Goal: Information Seeking & Learning: Learn about a topic

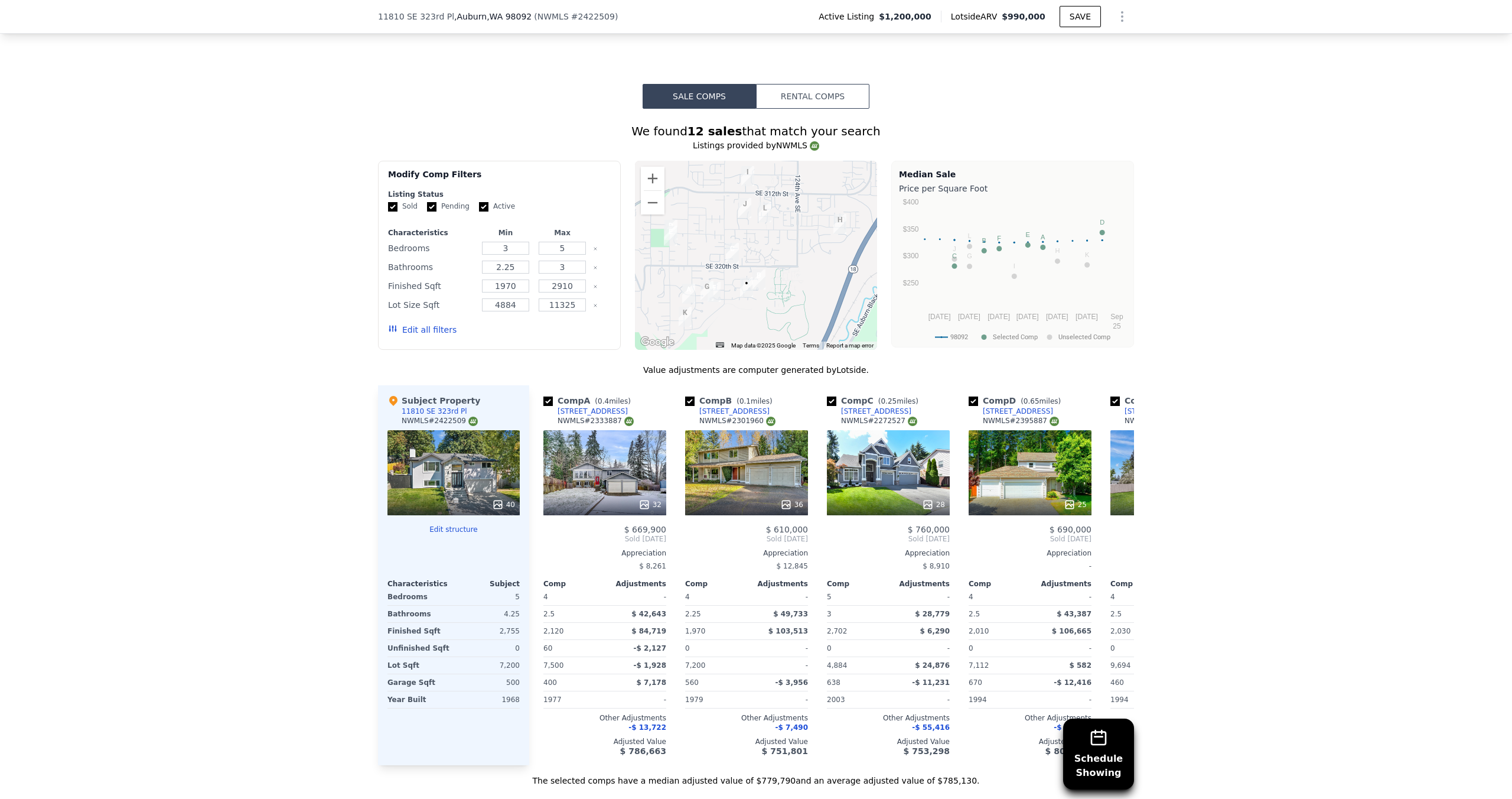
scroll to position [1257, 0]
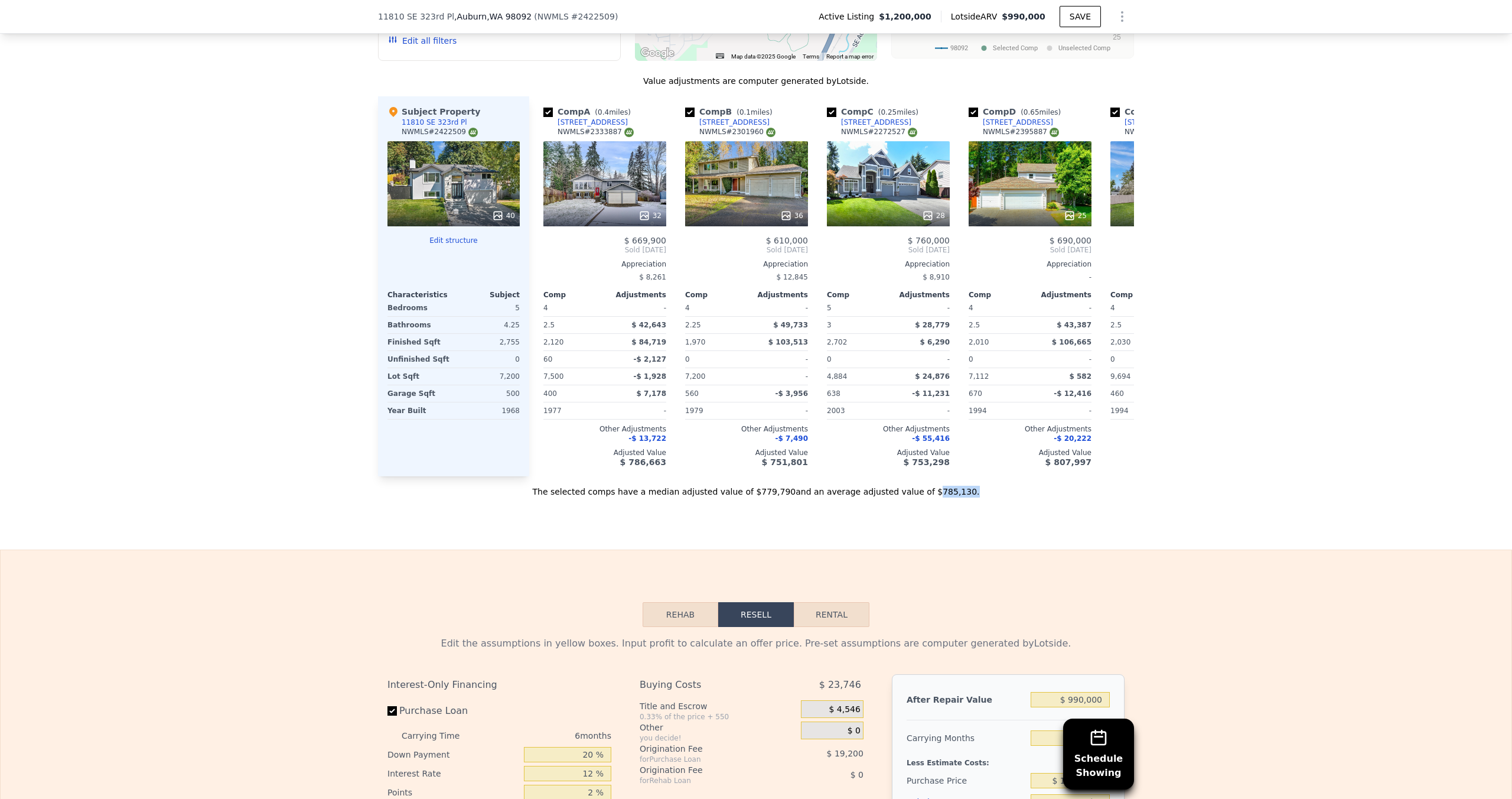
drag, startPoint x: 980, startPoint y: 494, endPoint x: 863, endPoint y: 507, distance: 117.7
click at [926, 492] on div "The selected comps have a median adjusted value of $779,790 and an average adju…" at bounding box center [755, 486] width 756 height 21
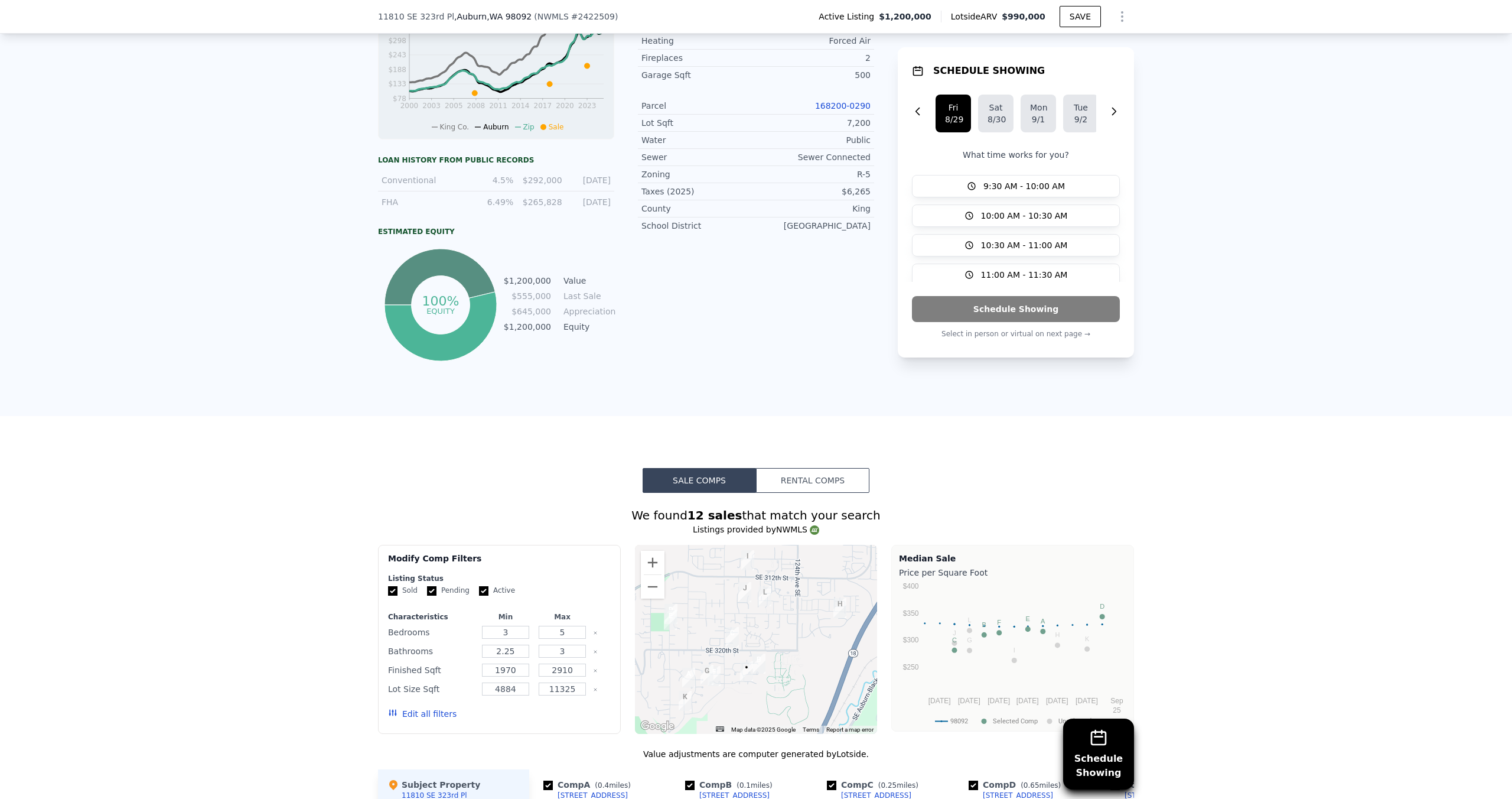
scroll to position [535, 0]
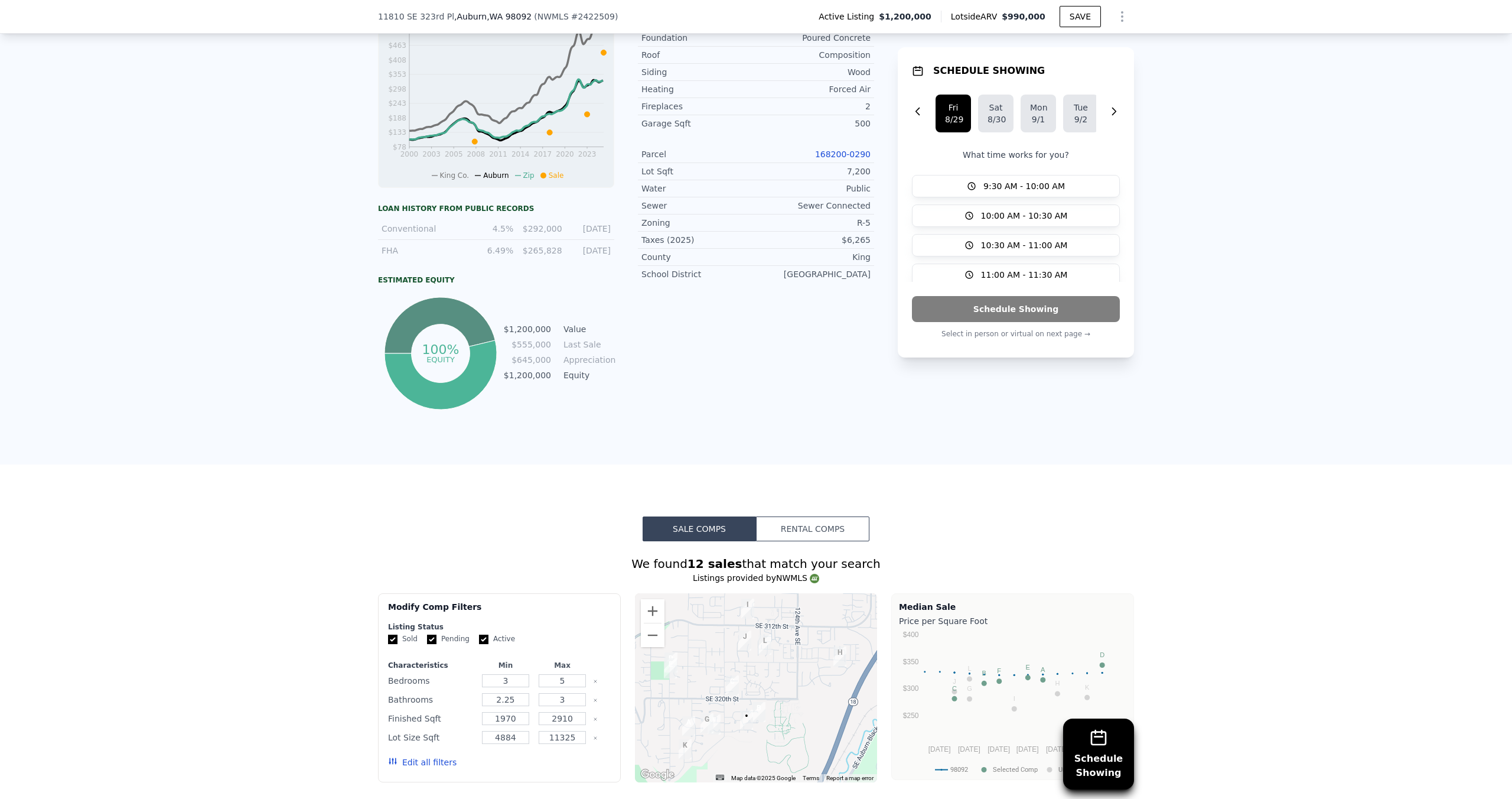
drag, startPoint x: 617, startPoint y: 231, endPoint x: 572, endPoint y: 233, distance: 45.0
click at [572, 233] on div "LISTING & SALE HISTORY Listed $ 1,200,000 [DATE] Sold 18 $ 555,000 [DATE] Pendi…" at bounding box center [625, 106] width 496 height 612
click at [474, 224] on div "4.5%" at bounding box center [493, 228] width 42 height 12
drag, startPoint x: 621, startPoint y: 234, endPoint x: 577, endPoint y: 233, distance: 44.0
click at [577, 233] on div "LISTING & SALE HISTORY Listed $ 1,200,000 [DATE] Sold 18 $ 555,000 [DATE] Pendi…" at bounding box center [625, 106] width 496 height 612
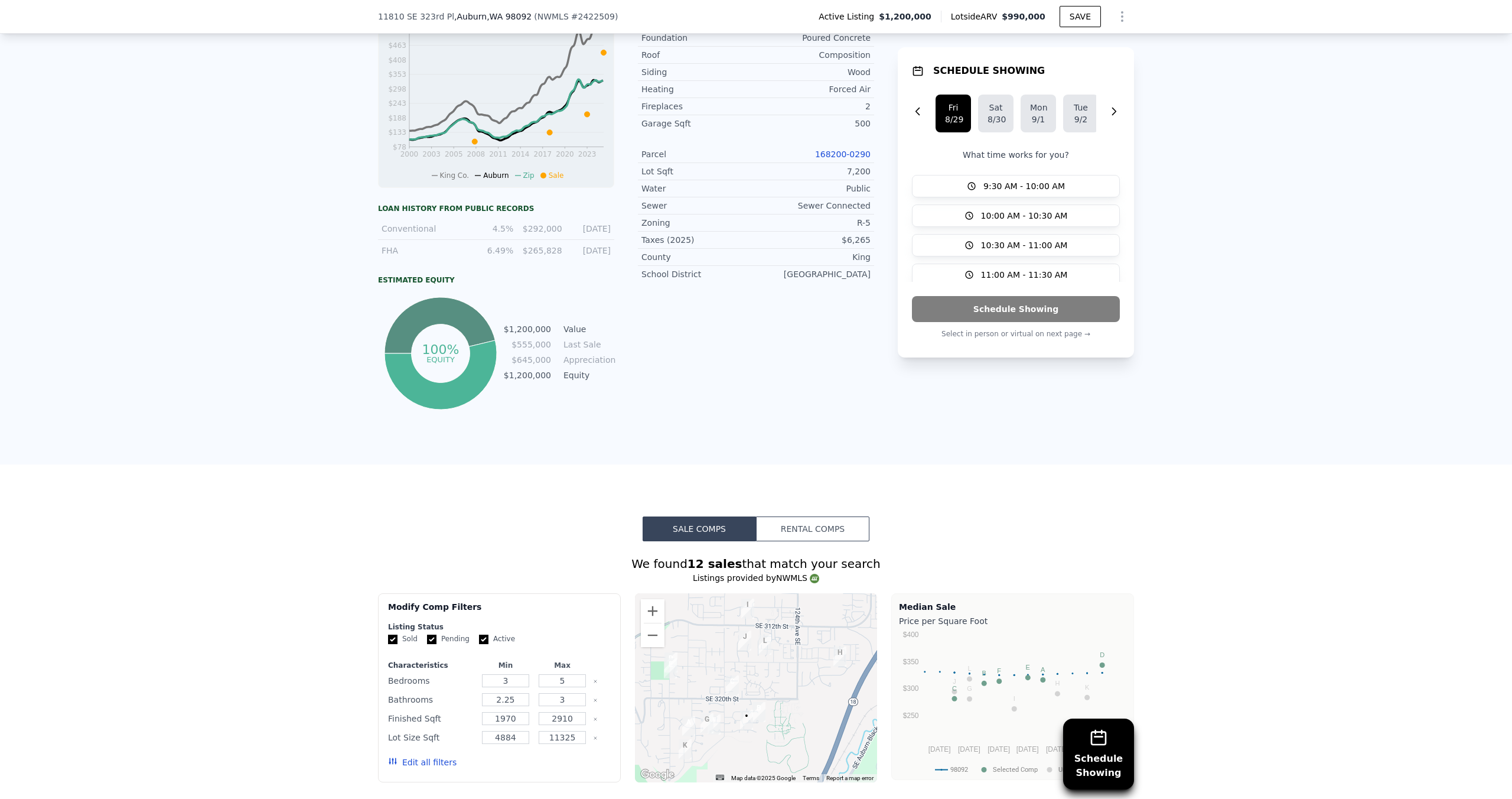
drag, startPoint x: 625, startPoint y: 227, endPoint x: 564, endPoint y: 226, distance: 61.0
click at [564, 226] on div "LISTING & SALE HISTORY Listed $ 1,200,000 [DATE] Sold 18 $ 555,000 [DATE] Pendi…" at bounding box center [625, 106] width 496 height 612
click at [604, 247] on div "[DATE]" at bounding box center [590, 251] width 42 height 12
drag, startPoint x: 564, startPoint y: 227, endPoint x: 599, endPoint y: 226, distance: 35.0
click at [599, 226] on div "Conventional 4.5% $292,000 [DATE]" at bounding box center [495, 229] width 237 height 22
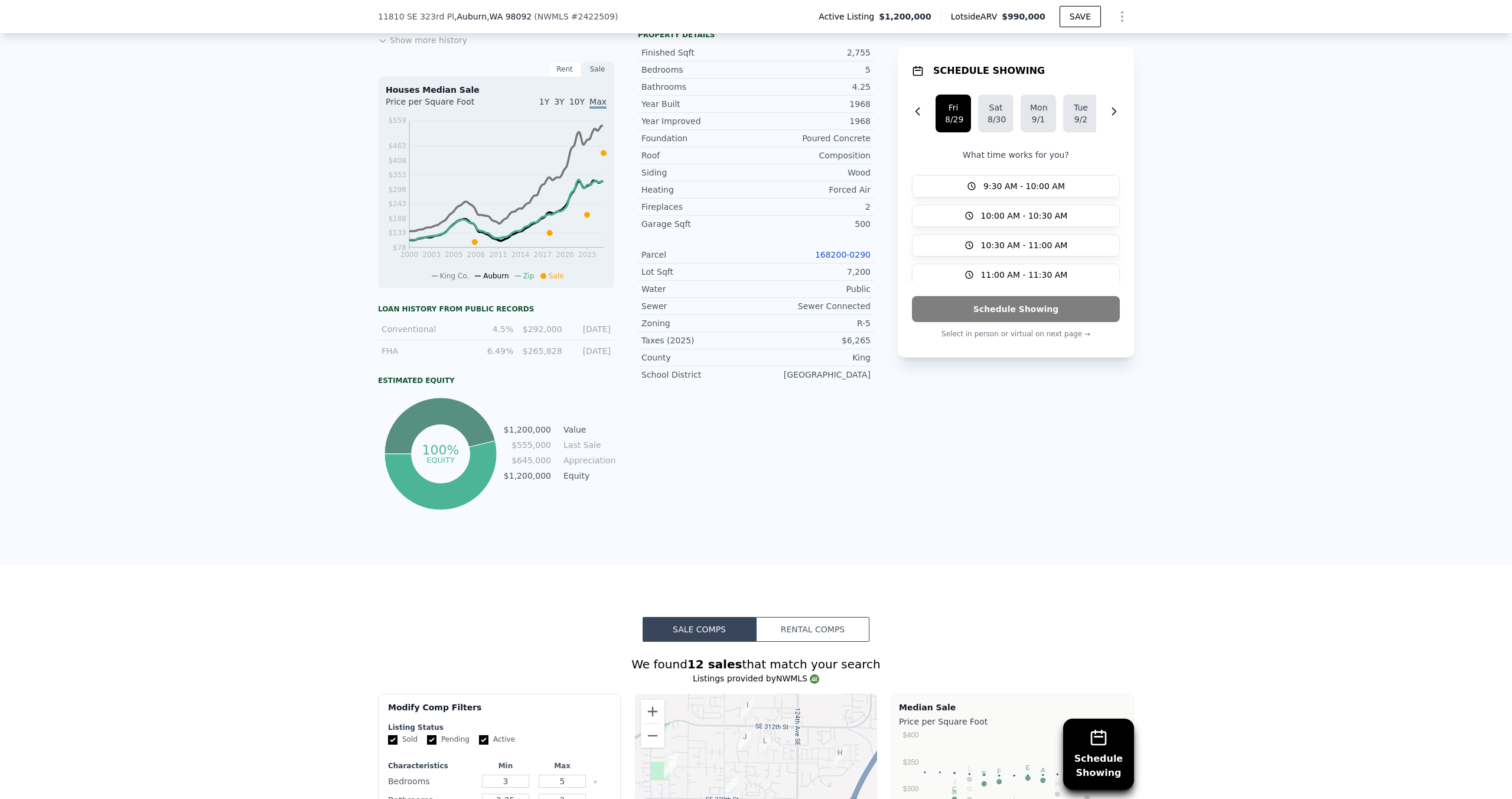
scroll to position [162, 0]
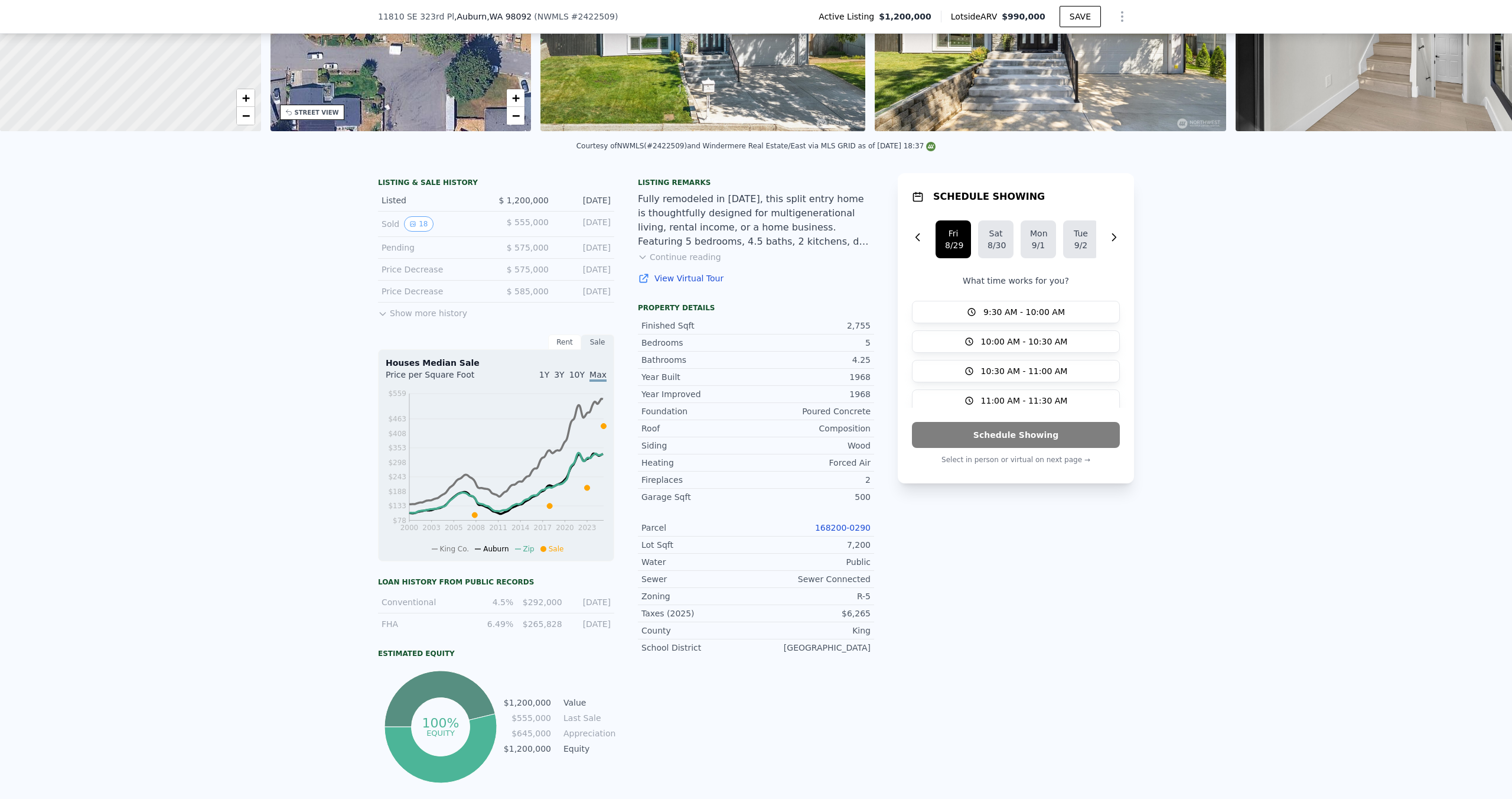
click at [421, 313] on button "Show more history" at bounding box center [422, 311] width 89 height 17
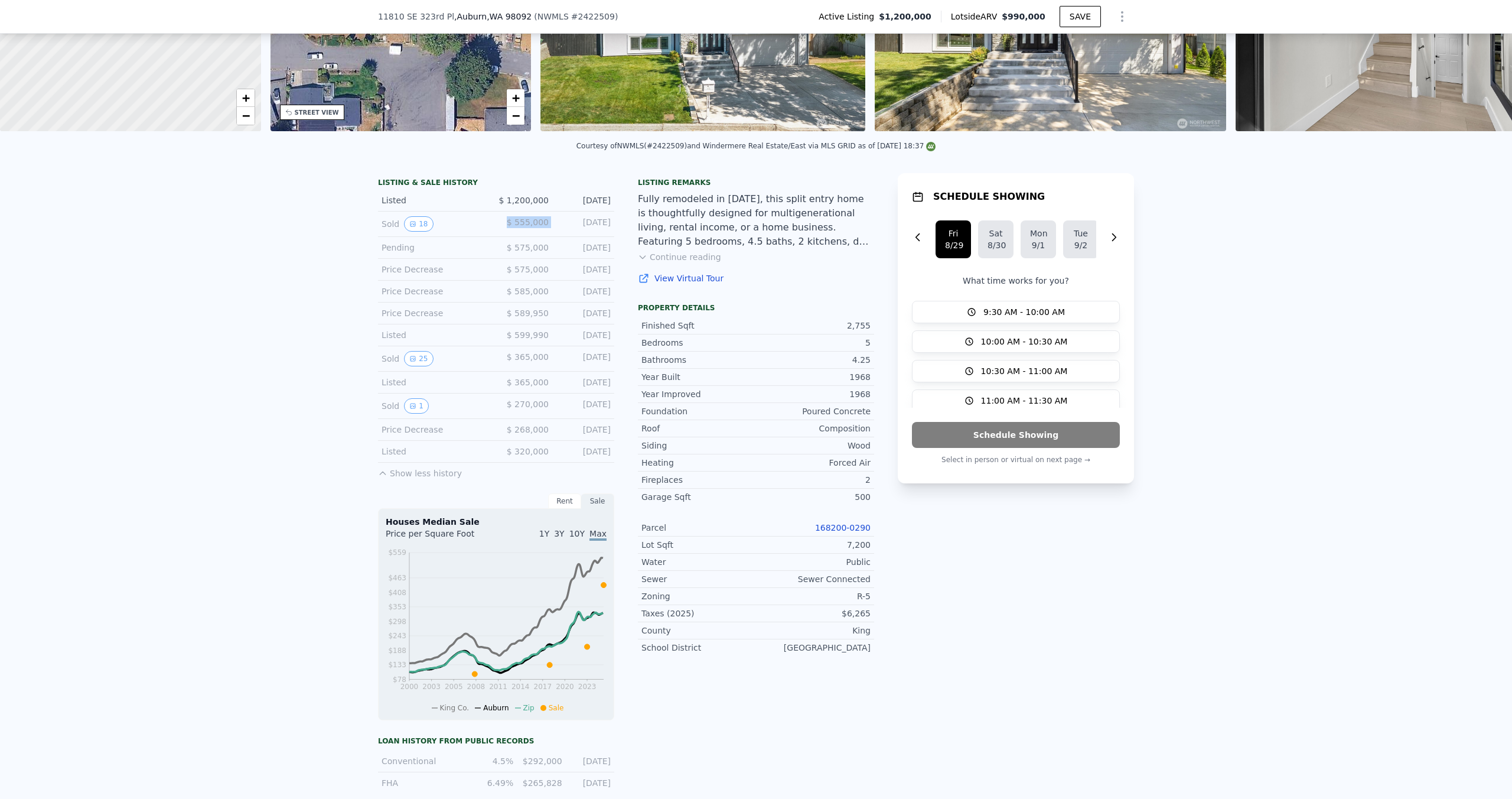
drag, startPoint x: 509, startPoint y: 221, endPoint x: 563, endPoint y: 221, distance: 54.0
click at [563, 221] on div "Sold 18 $ 555,000 [DATE]" at bounding box center [495, 224] width 237 height 25
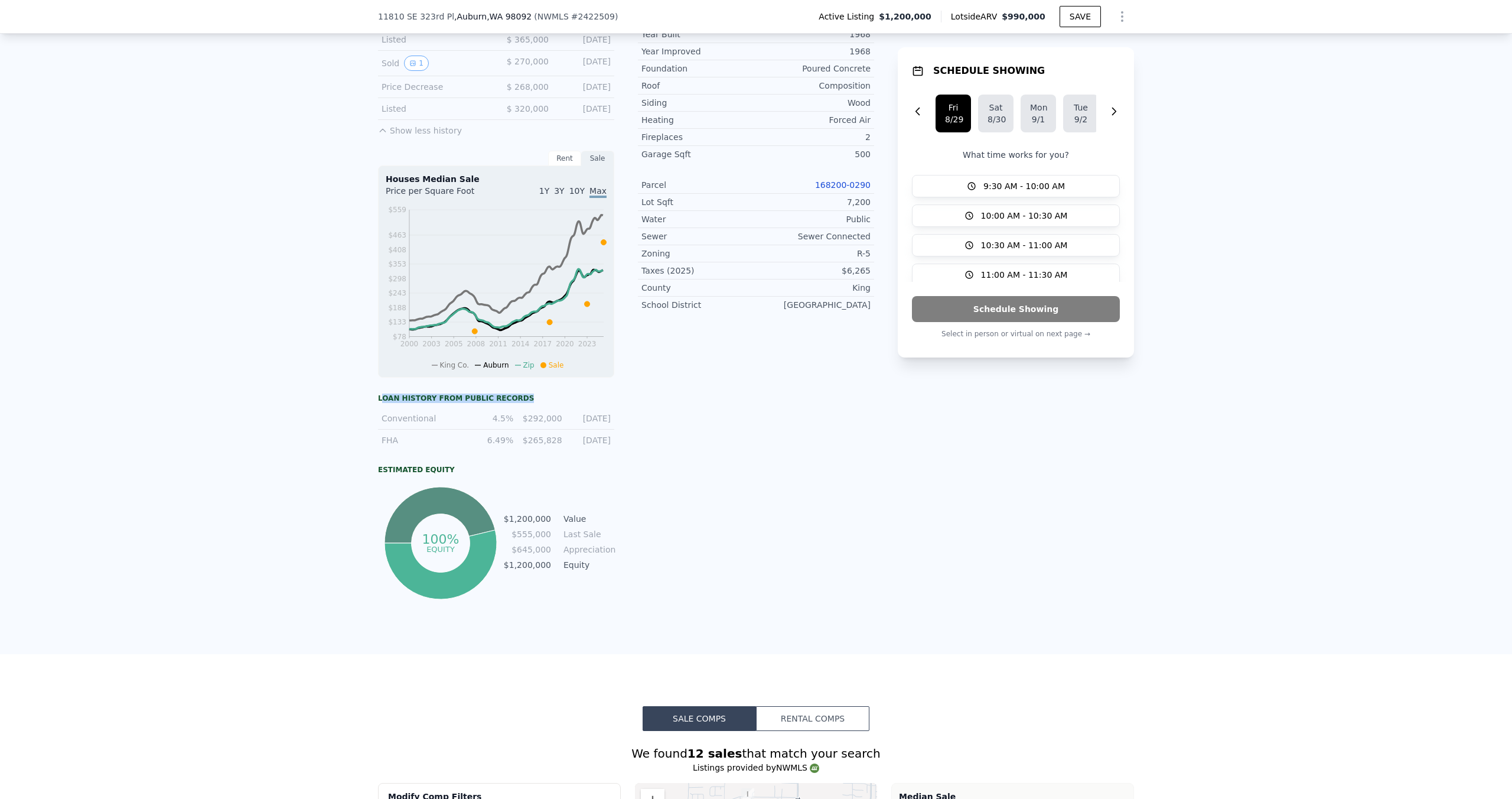
drag, startPoint x: 383, startPoint y: 401, endPoint x: 544, endPoint y: 394, distance: 161.2
click at [519, 393] on div "Loan history from public records" at bounding box center [495, 398] width 237 height 9
drag, startPoint x: 701, startPoint y: 377, endPoint x: 680, endPoint y: 375, distance: 21.1
click at [701, 377] on div "Listing remarks Fully remodeled in [DATE], this split entry home is thoughtfull…" at bounding box center [756, 216] width 237 height 772
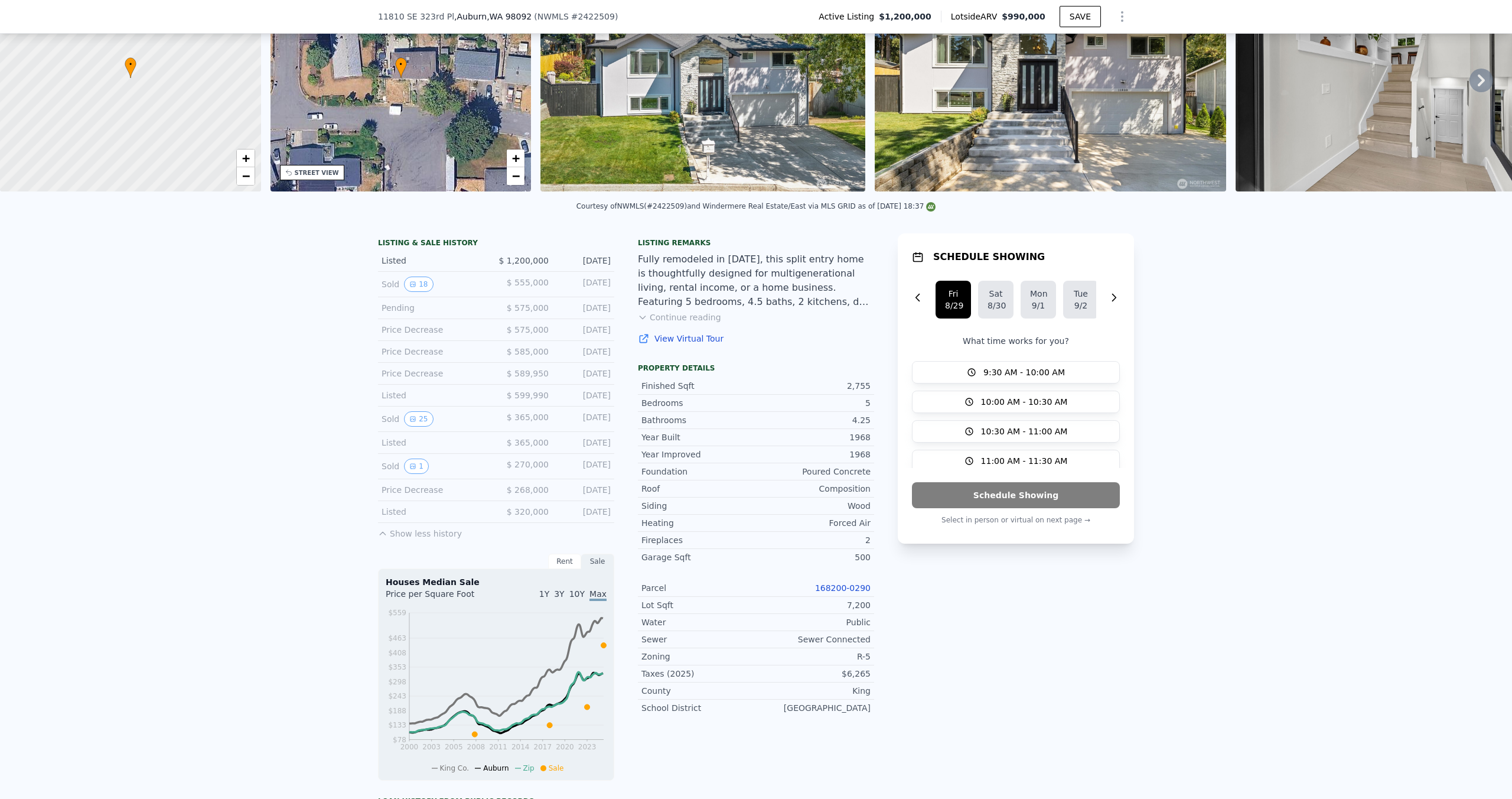
scroll to position [109, 0]
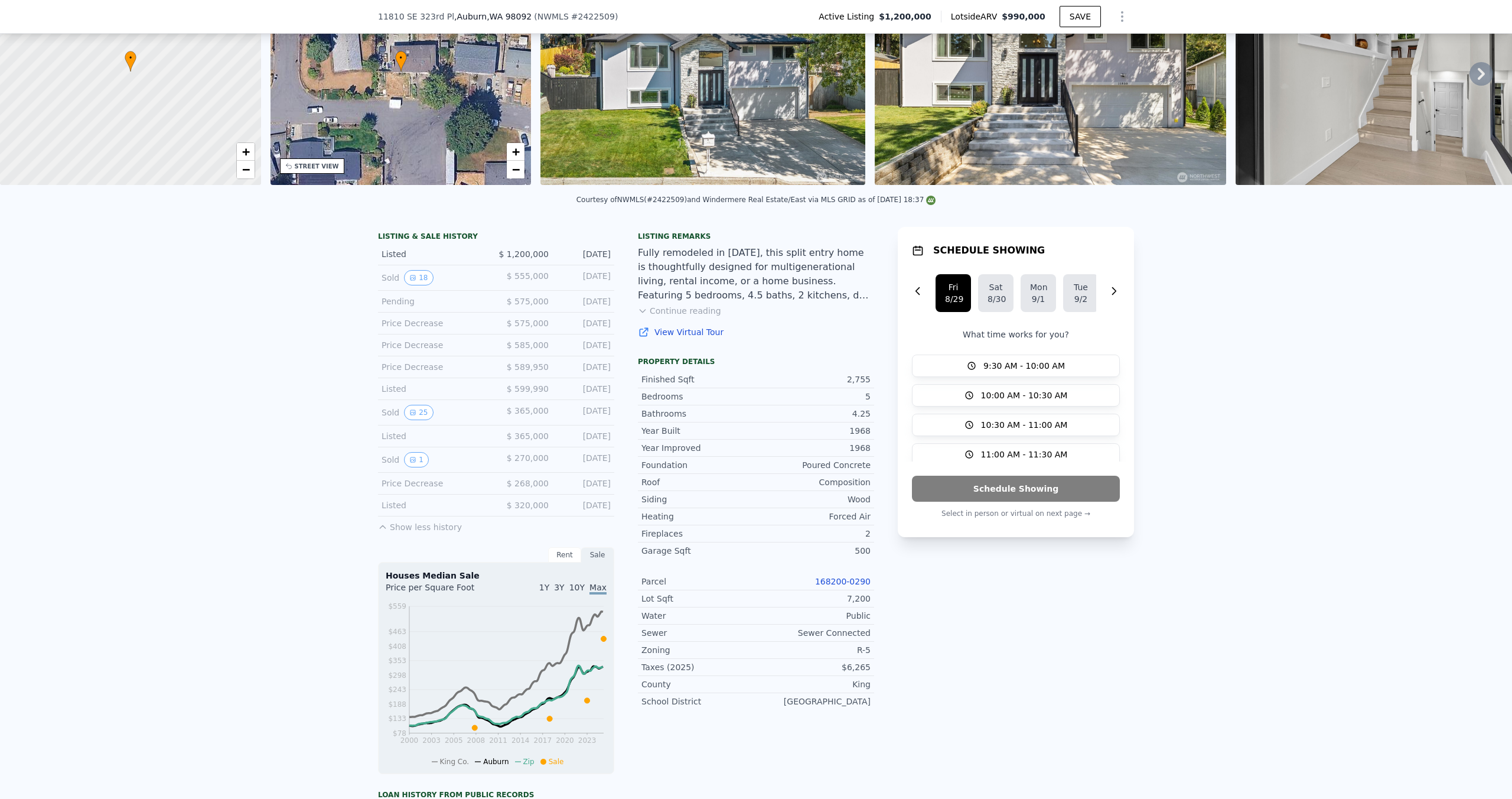
drag, startPoint x: 479, startPoint y: 280, endPoint x: 623, endPoint y: 276, distance: 144.1
click at [623, 276] on div "LISTING & SALE HISTORY Listed $ 1,200,000 [DATE] Sold 18 $ 555,000 [DATE] Pendi…" at bounding box center [625, 612] width 496 height 772
click at [624, 276] on div "LISTING & SALE HISTORY Listed $ 1,200,000 [DATE] Sold 18 $ 555,000 [DATE] Pendi…" at bounding box center [625, 612] width 496 height 772
drag, startPoint x: 555, startPoint y: 415, endPoint x: 499, endPoint y: 413, distance: 56.0
click at [500, 414] on div "Sold 25 $ 365,000 [DATE]" at bounding box center [495, 412] width 237 height 25
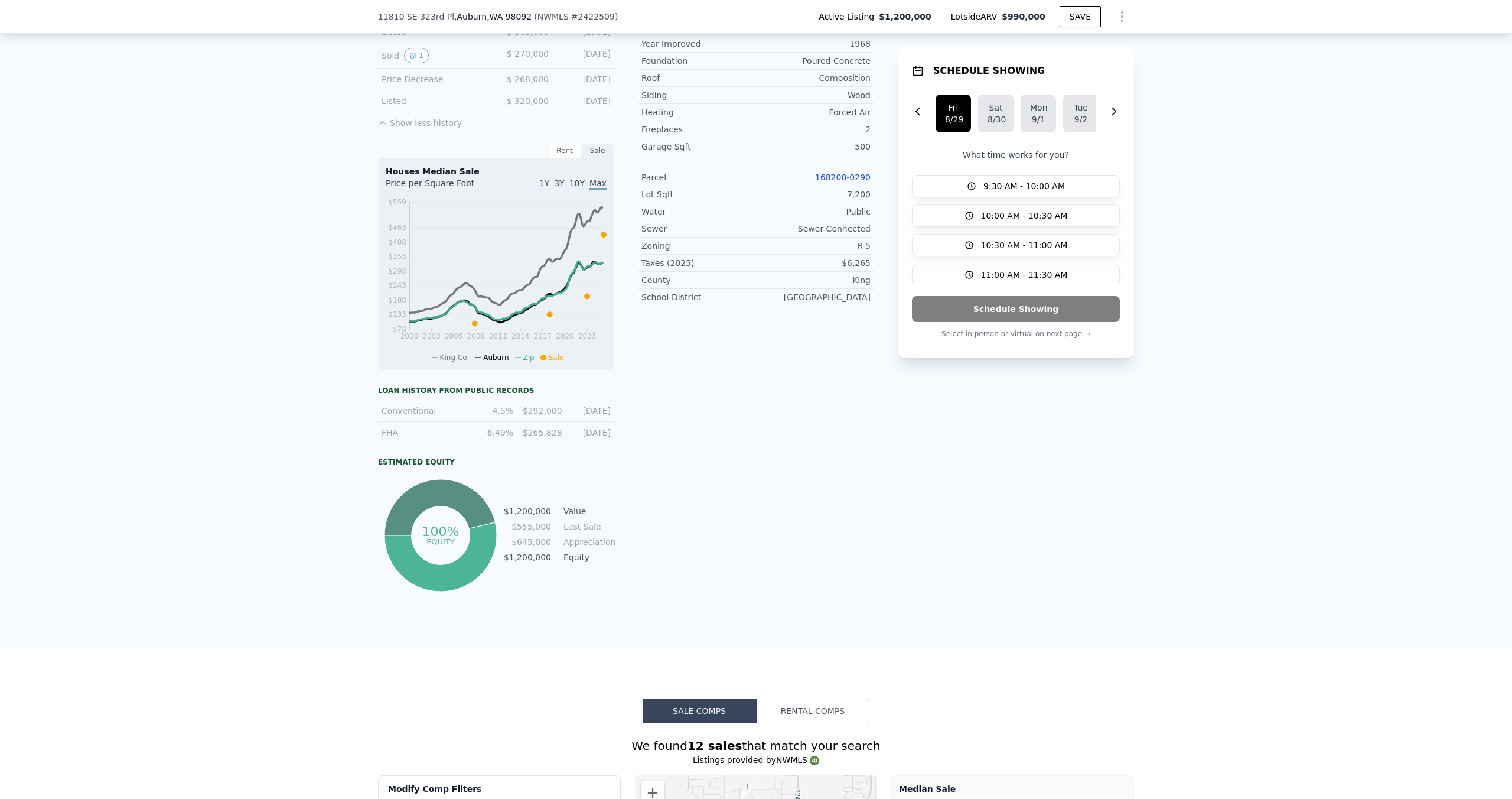
scroll to position [601, 0]
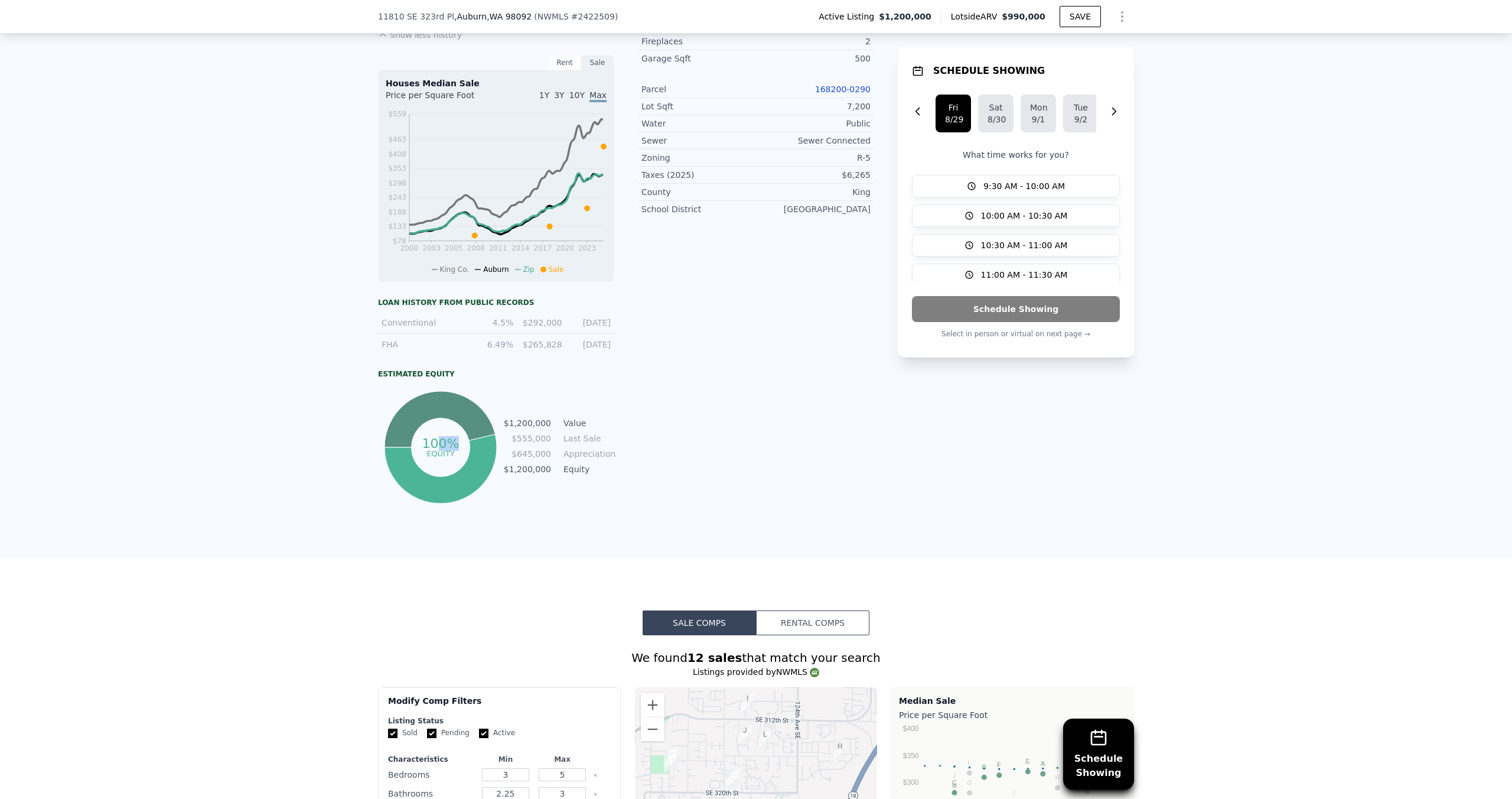
drag, startPoint x: 455, startPoint y: 445, endPoint x: 440, endPoint y: 439, distance: 16.2
click at [440, 439] on tspan "100%" at bounding box center [441, 444] width 37 height 15
drag, startPoint x: 441, startPoint y: 448, endPoint x: 427, endPoint y: 444, distance: 14.6
click at [439, 448] on tspan "equity" at bounding box center [441, 453] width 29 height 9
drag, startPoint x: 424, startPoint y: 442, endPoint x: 567, endPoint y: 458, distance: 143.9
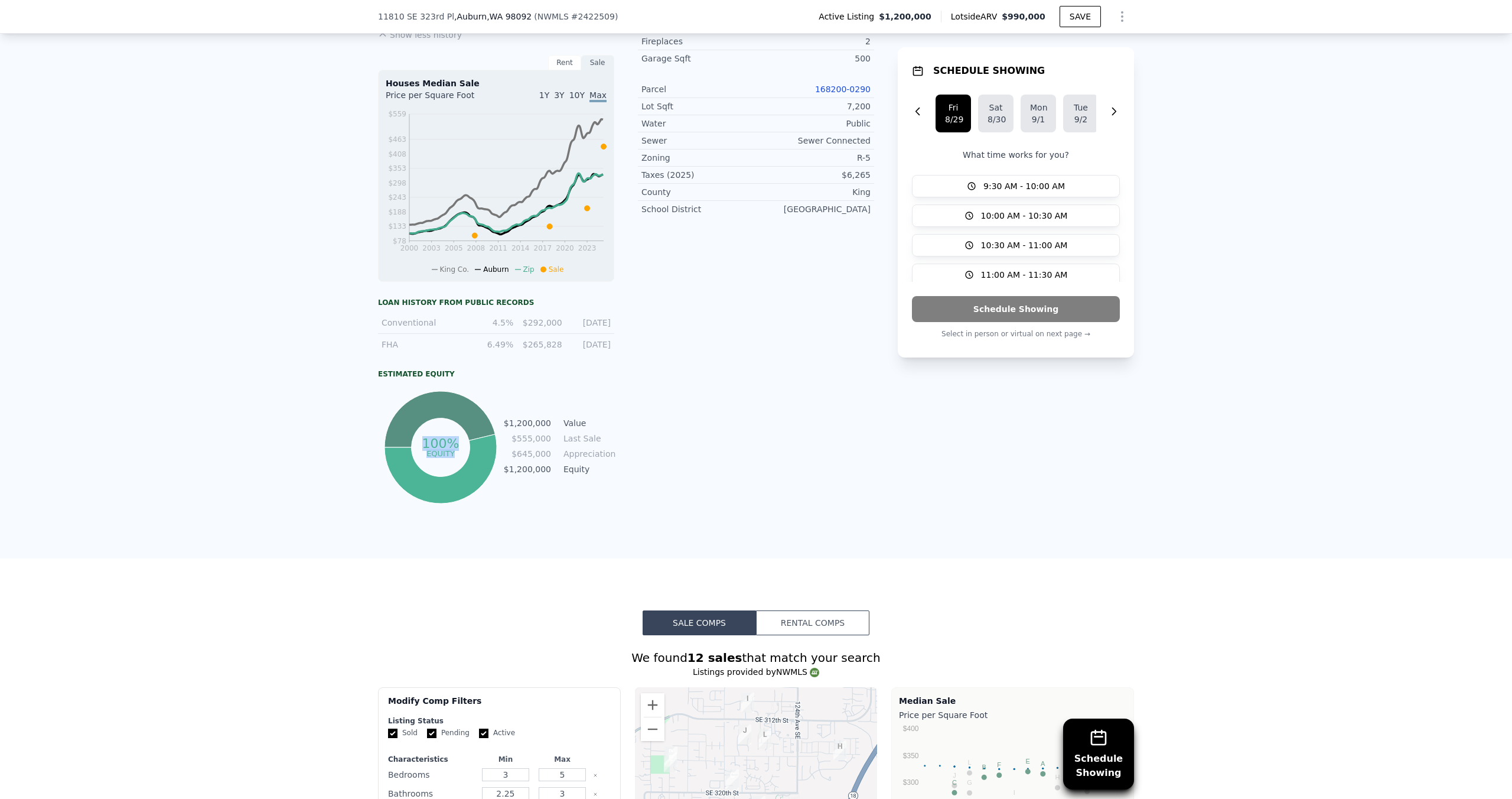
click at [461, 456] on icon "100% equity" at bounding box center [440, 446] width 118 height 118
click at [642, 465] on div "Listing remarks Fully remodeled in [DATE], this split entry home is thoughtfull…" at bounding box center [756, 121] width 237 height 772
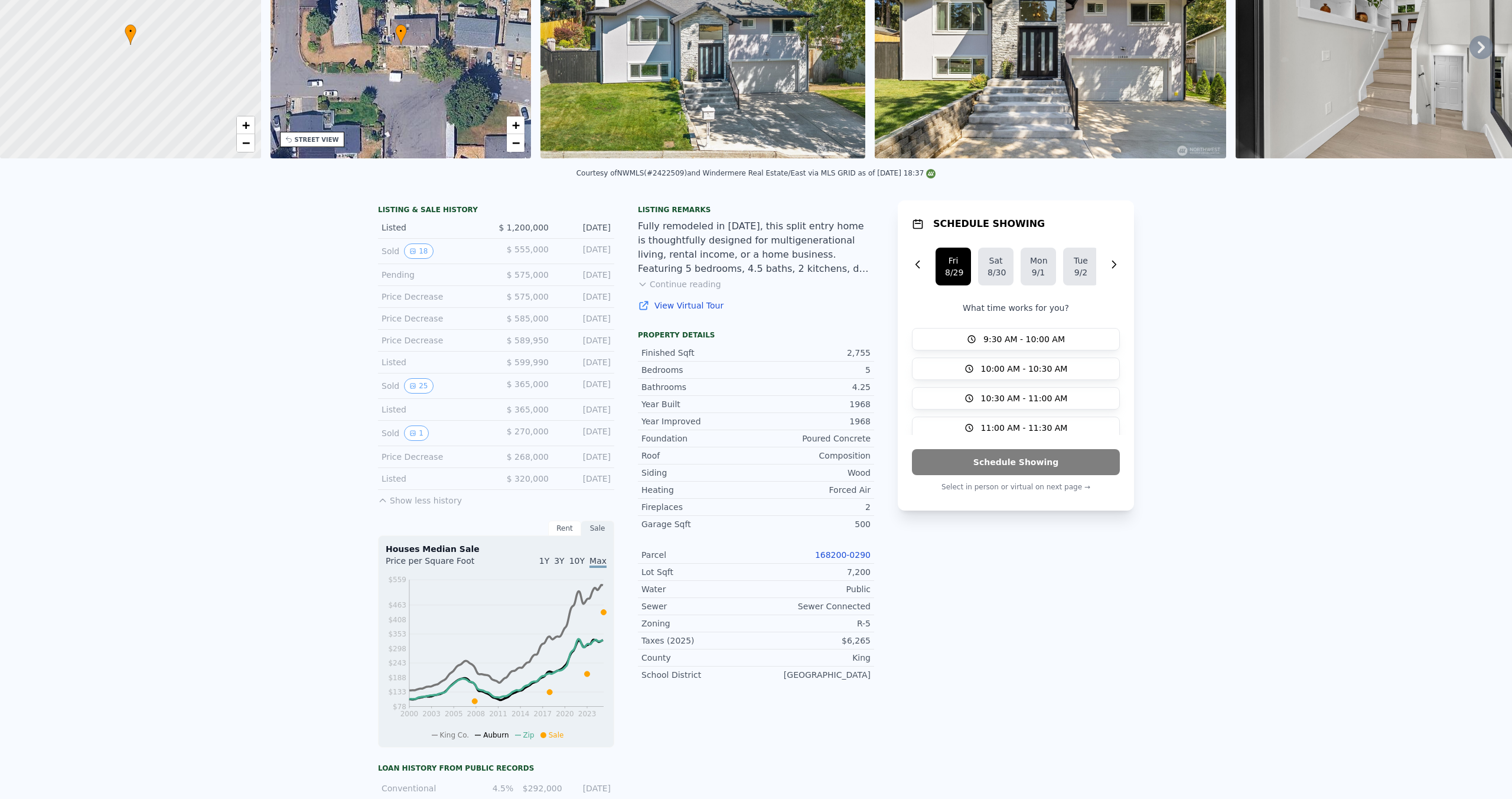
scroll to position [0, 0]
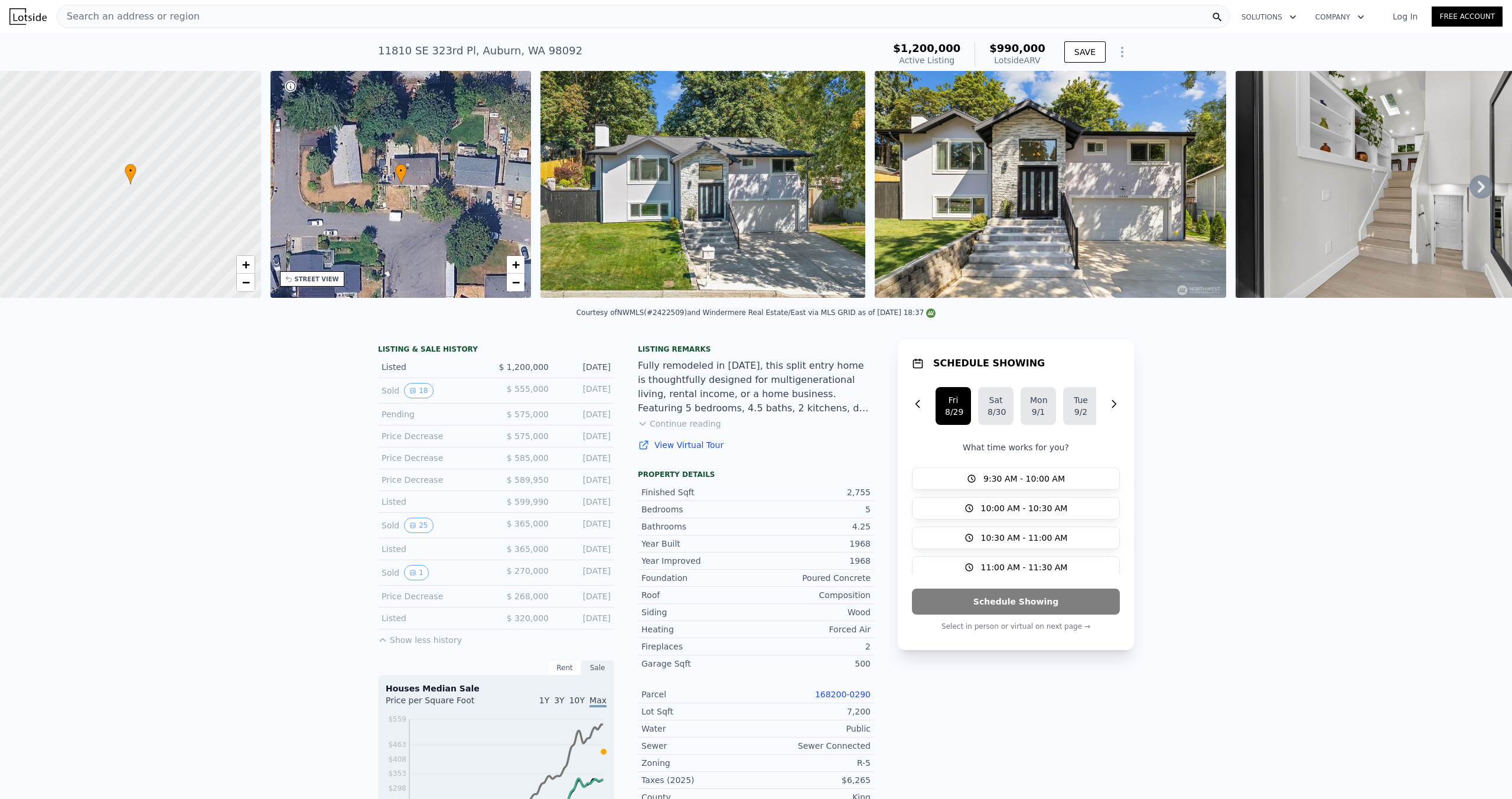
click at [1479, 189] on icon at bounding box center [1481, 187] width 7 height 12
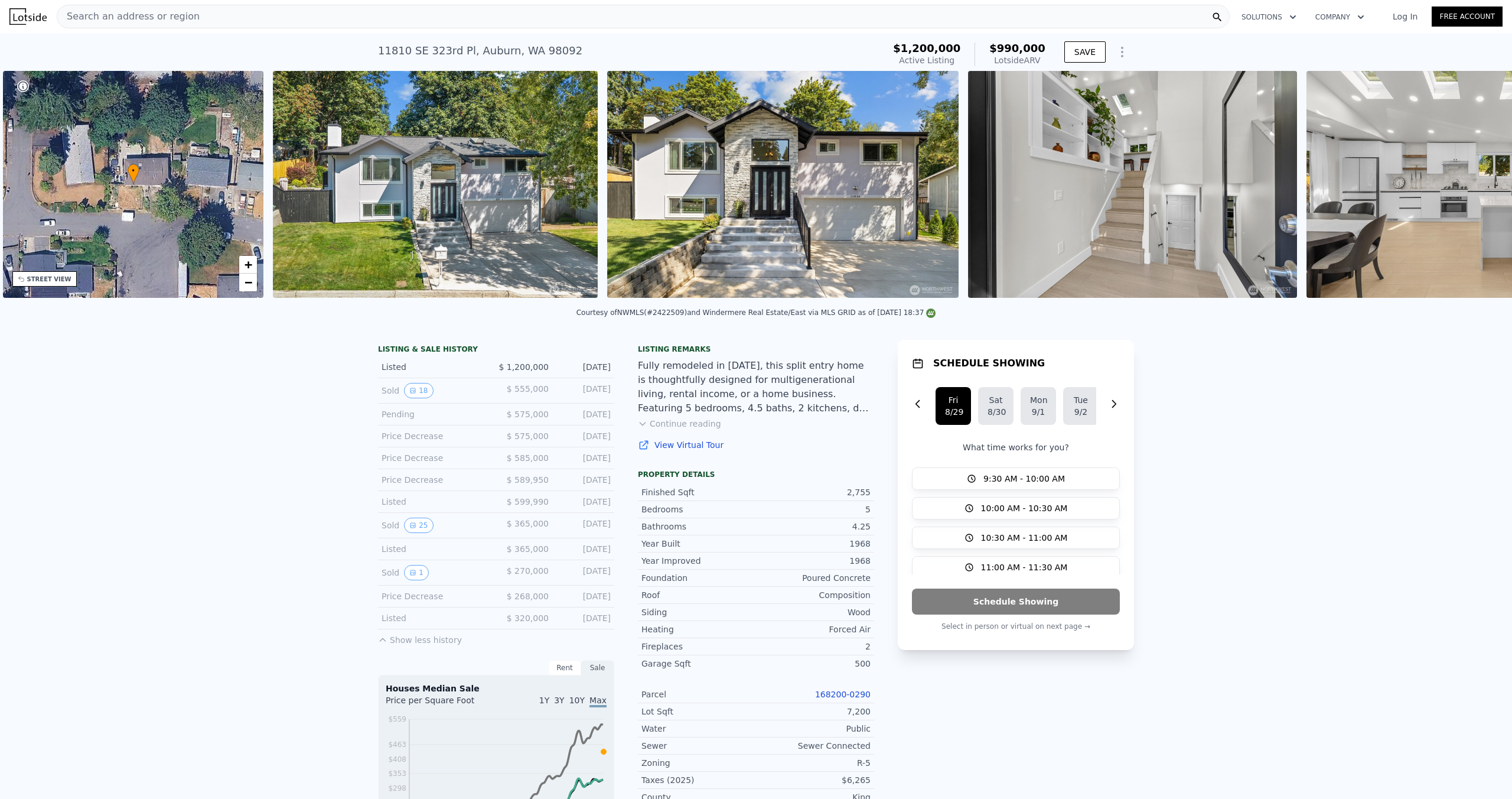
scroll to position [0, 275]
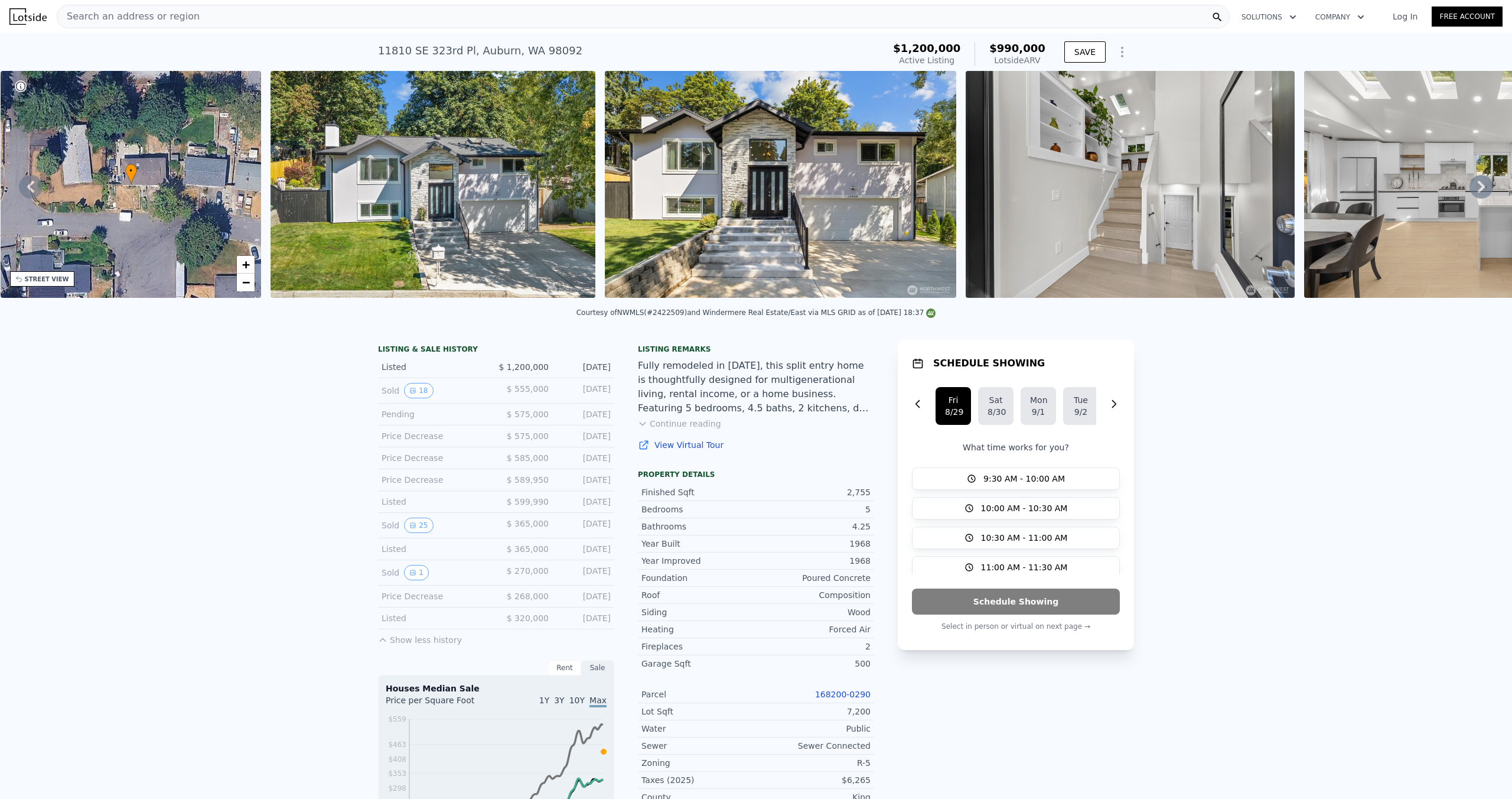
click at [31, 187] on icon at bounding box center [31, 187] width 7 height 12
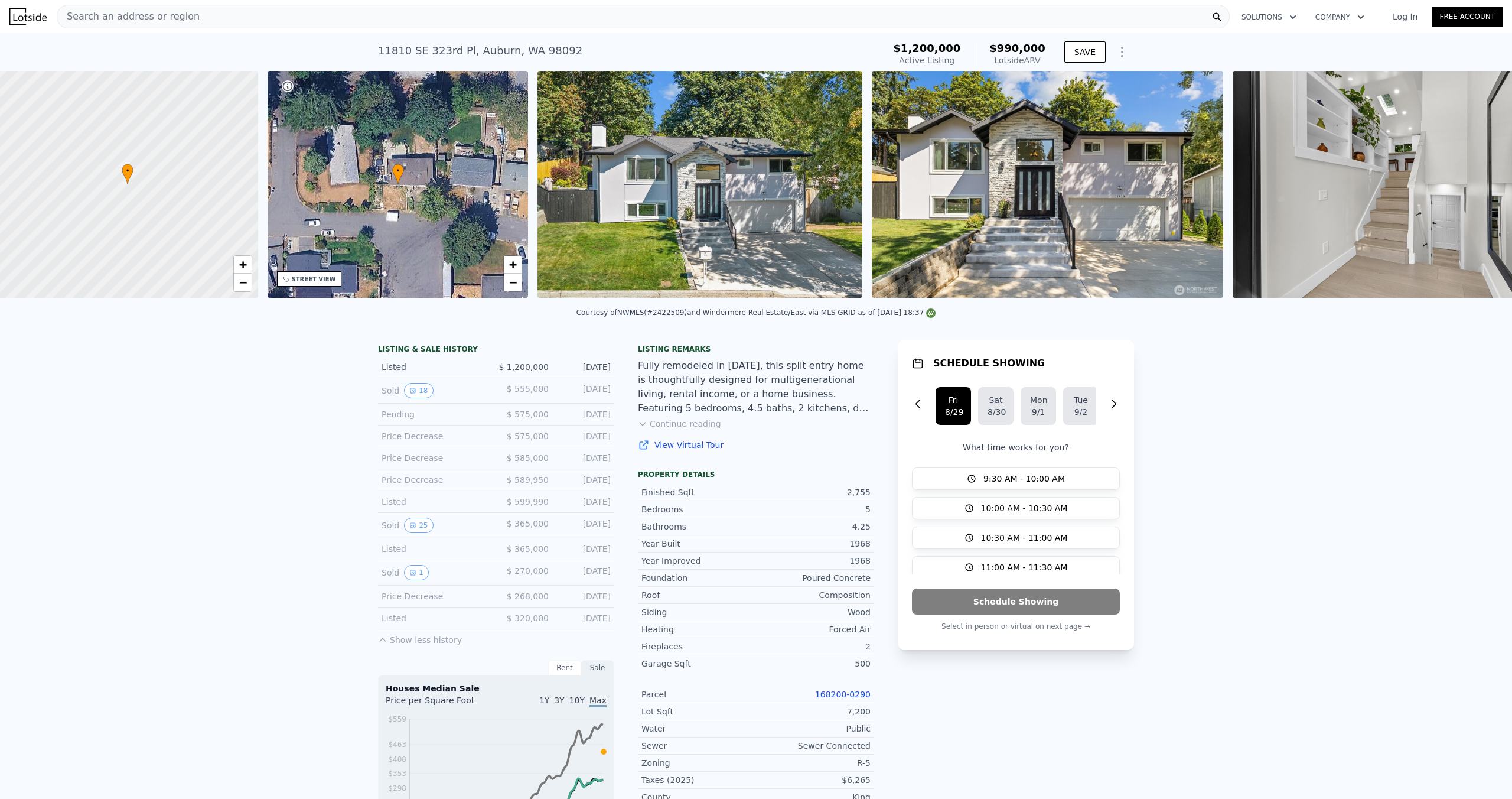
scroll to position [0, 5]
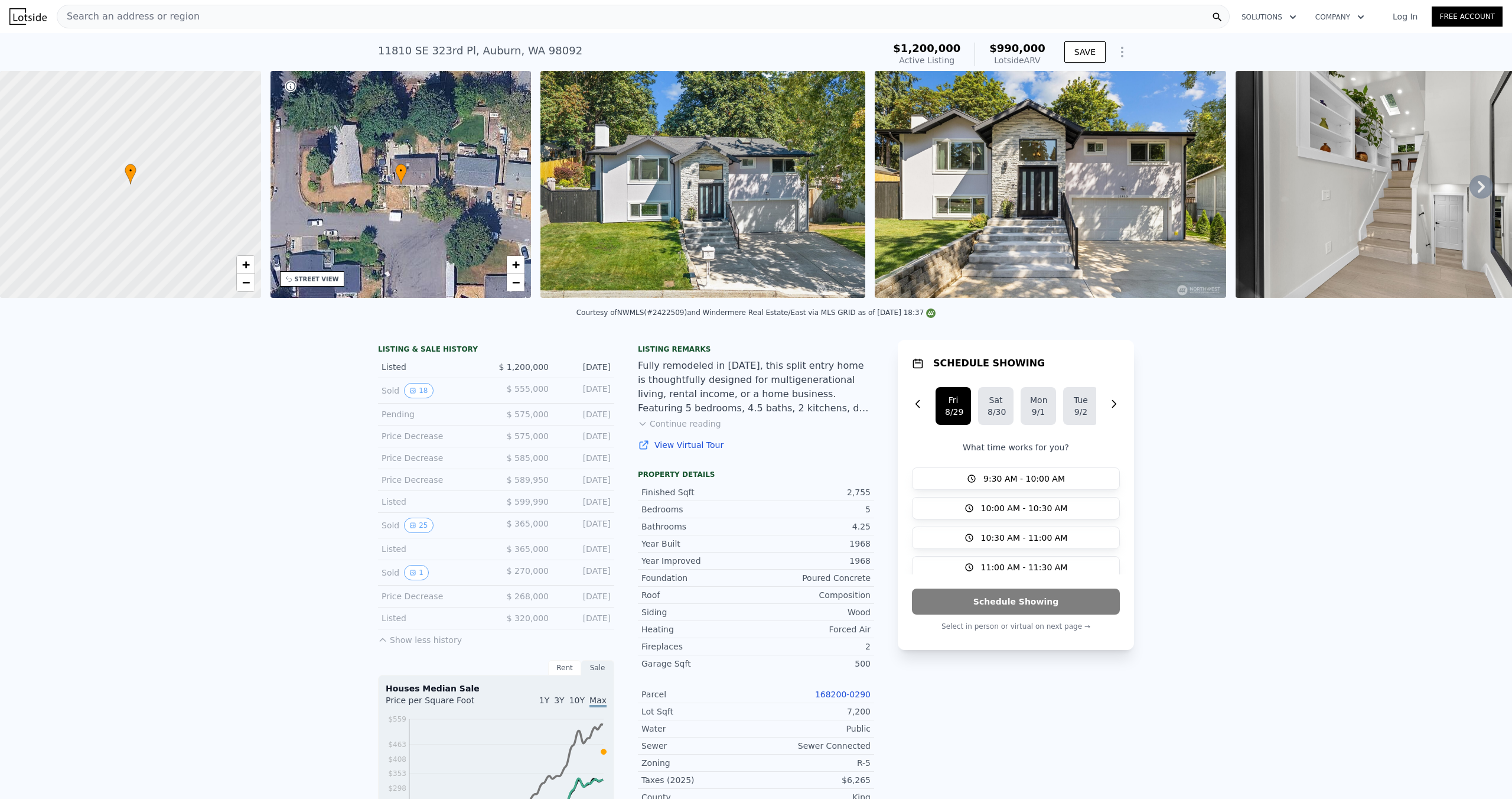
click at [1481, 189] on icon at bounding box center [1481, 187] width 7 height 12
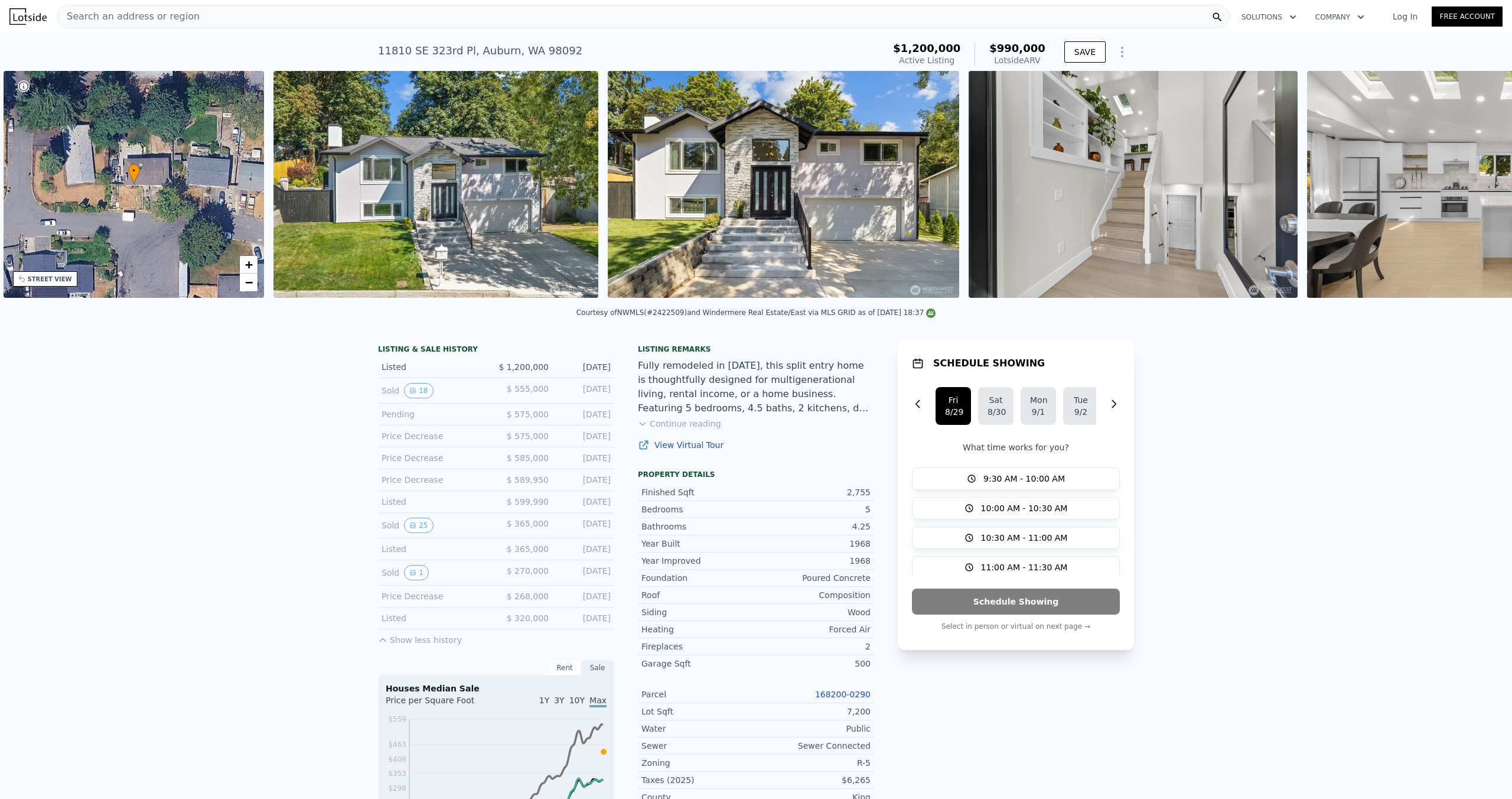
scroll to position [0, 275]
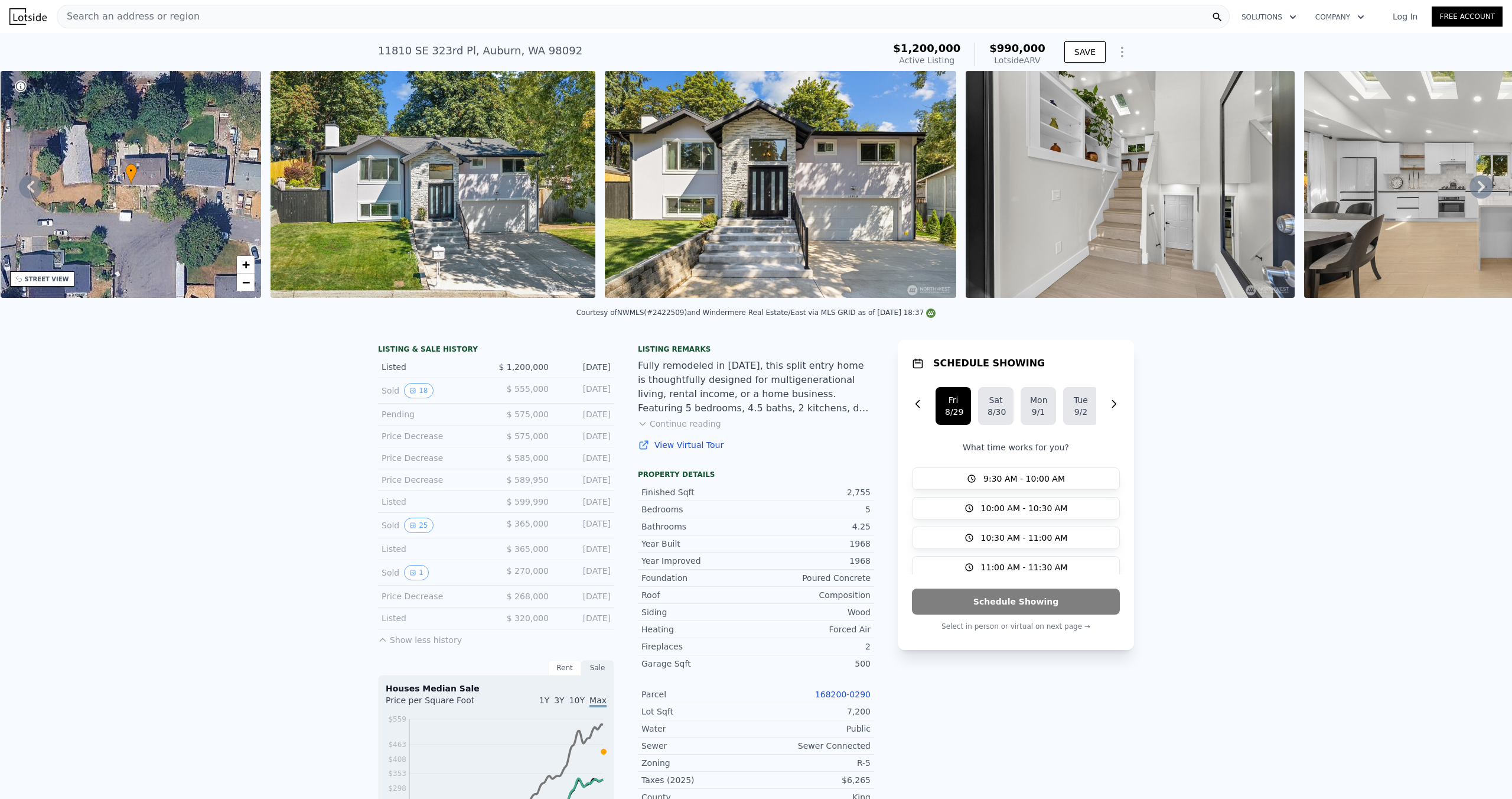
click at [1483, 181] on icon at bounding box center [1480, 186] width 23 height 23
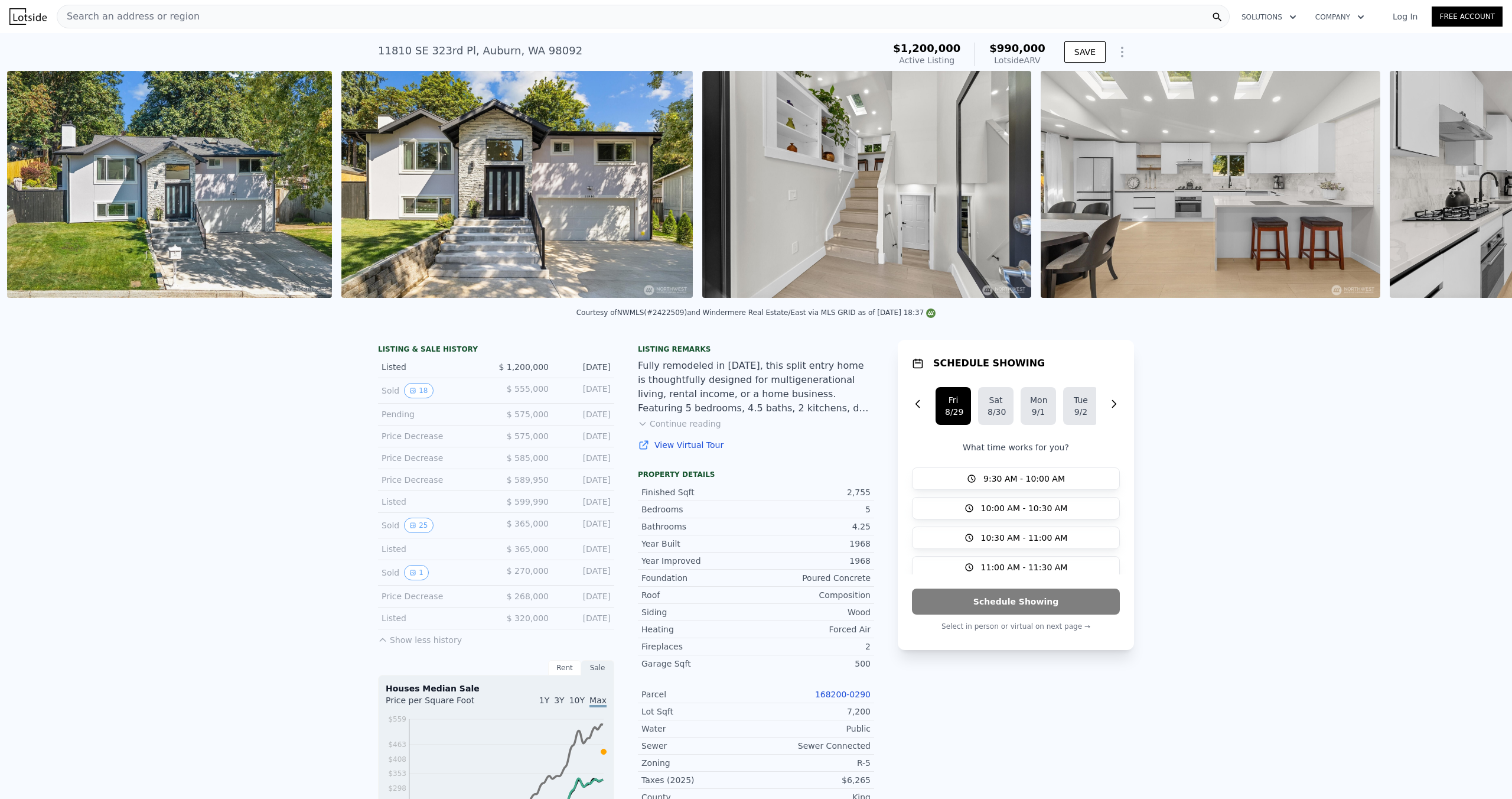
scroll to position [0, 541]
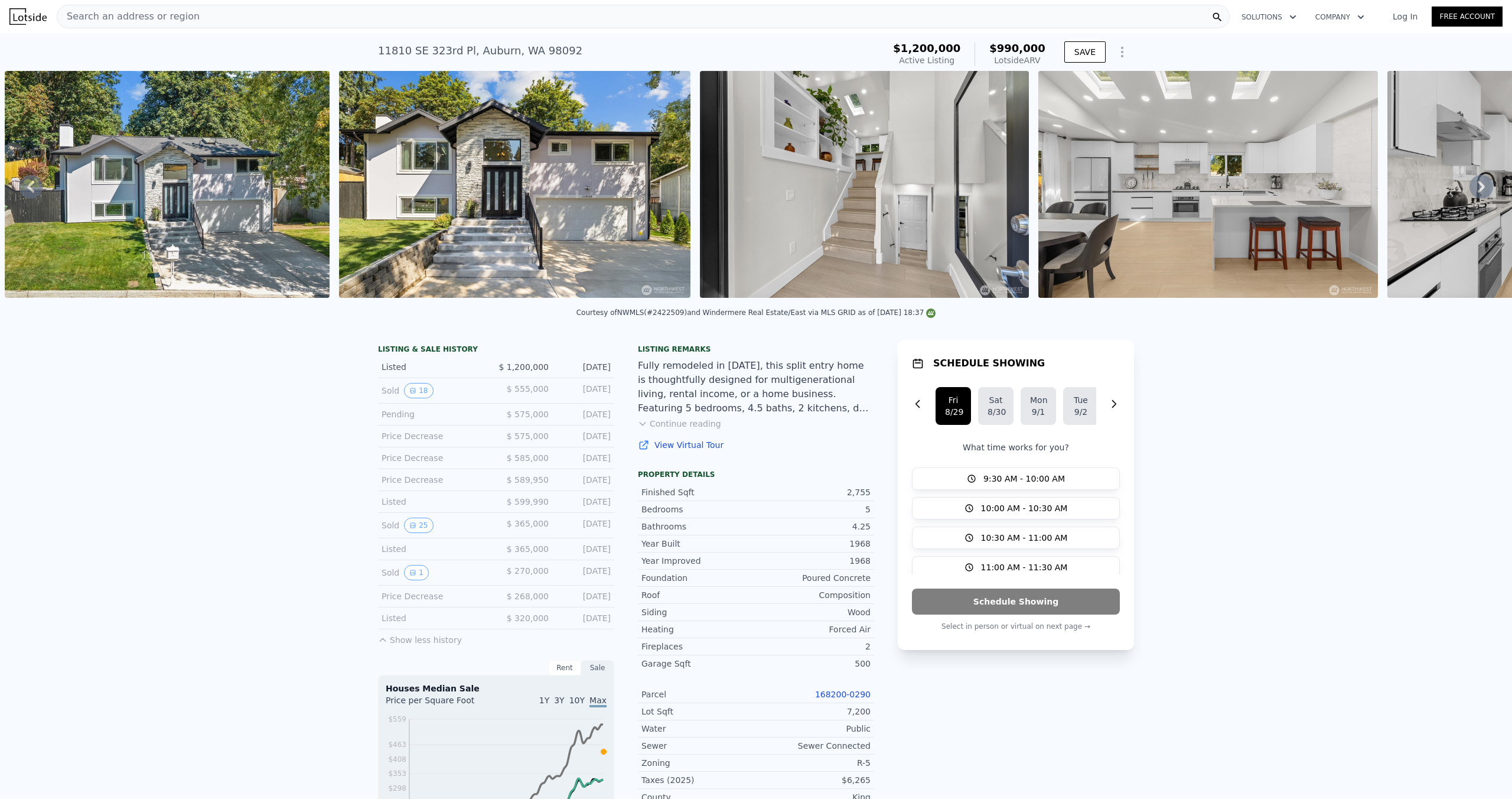
click at [1483, 189] on icon at bounding box center [1480, 186] width 23 height 23
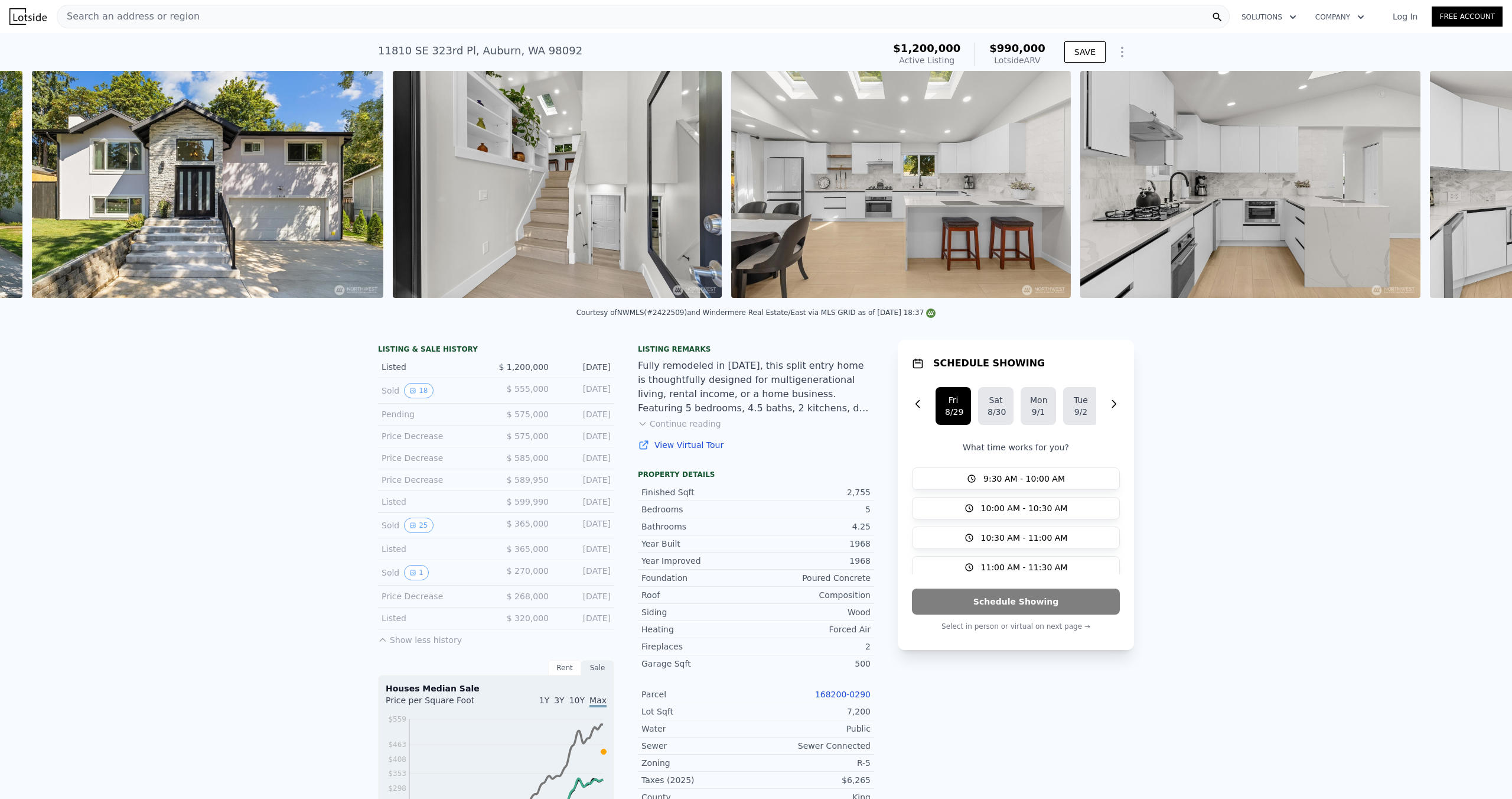
scroll to position [0, 874]
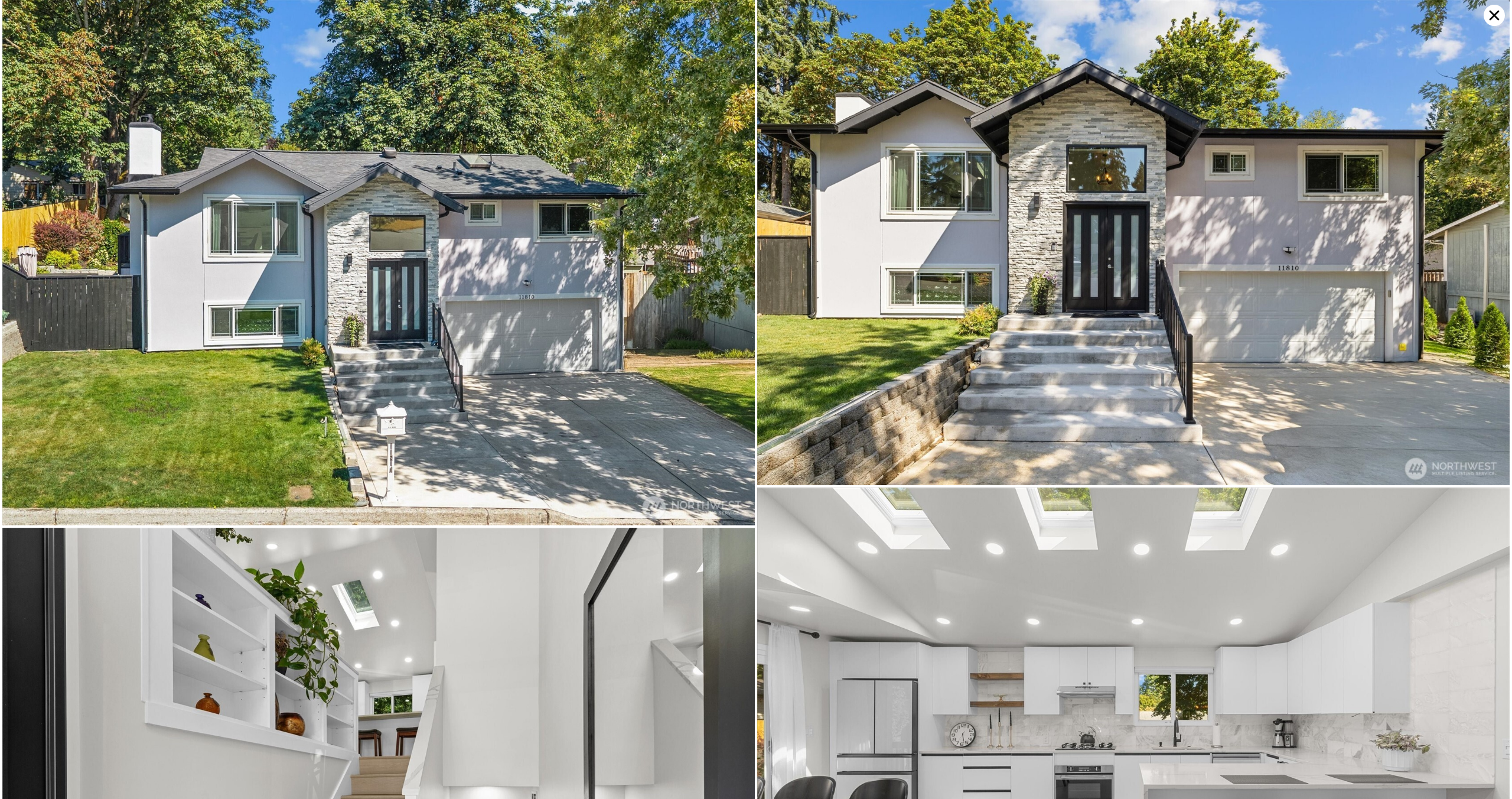
scroll to position [0, 0]
click at [1495, 13] on icon at bounding box center [1494, 15] width 10 height 10
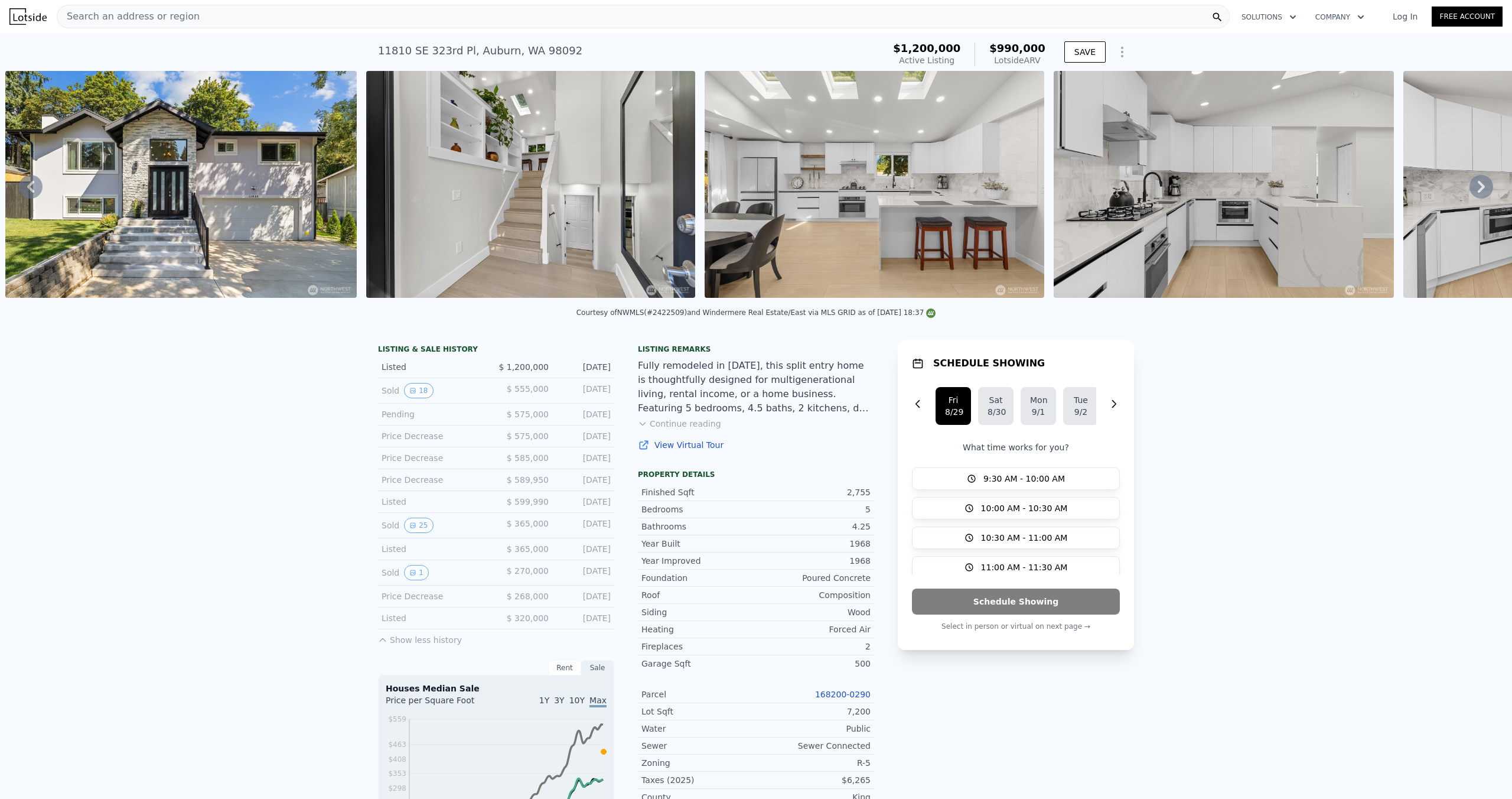
scroll to position [1, 0]
click at [186, 14] on div "Search an address or region" at bounding box center [643, 15] width 1172 height 23
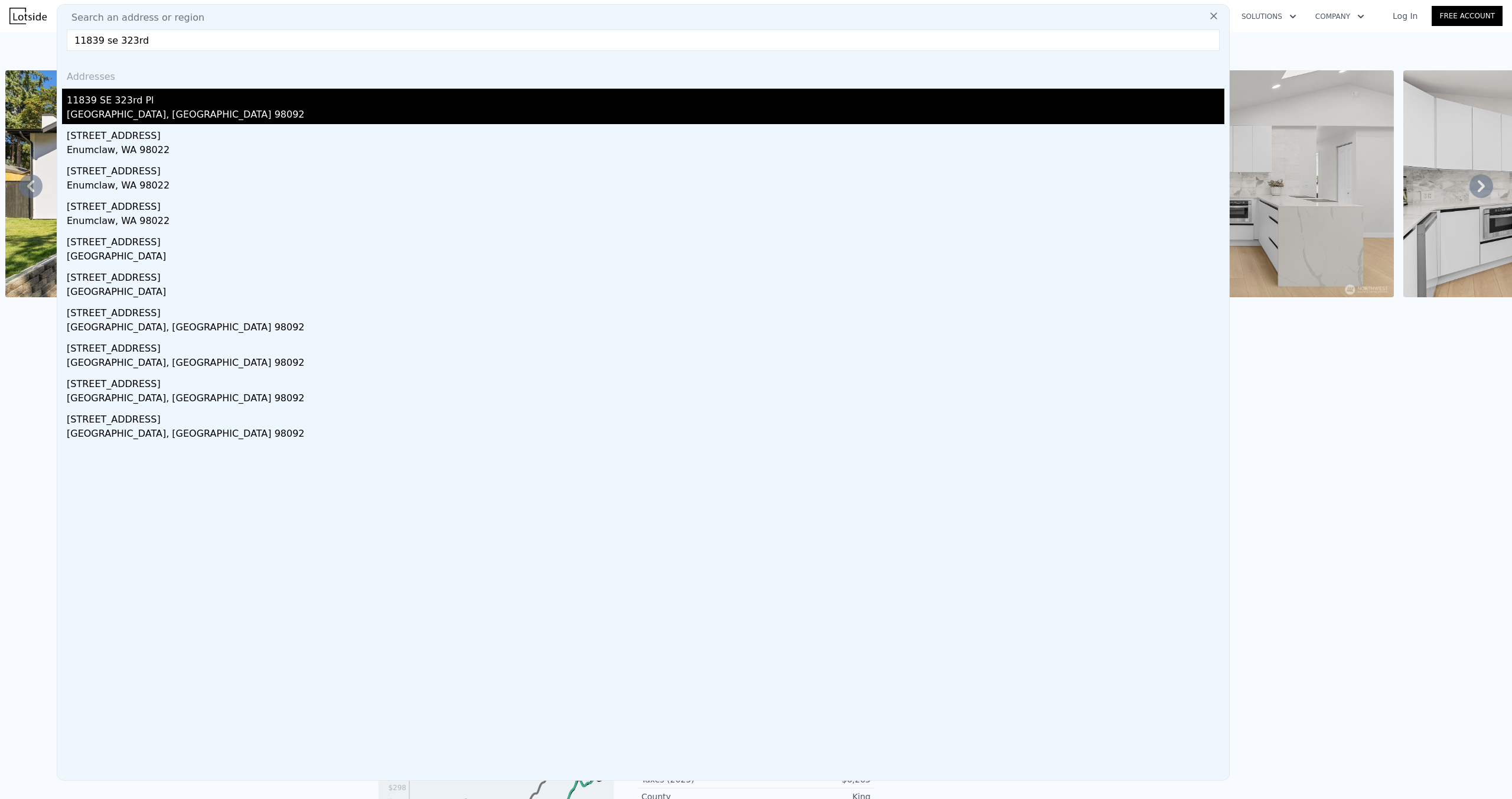
type input "11839 se 323rd"
click at [118, 110] on div "[GEOGRAPHIC_DATA], [GEOGRAPHIC_DATA] 98092" at bounding box center [646, 116] width 1158 height 17
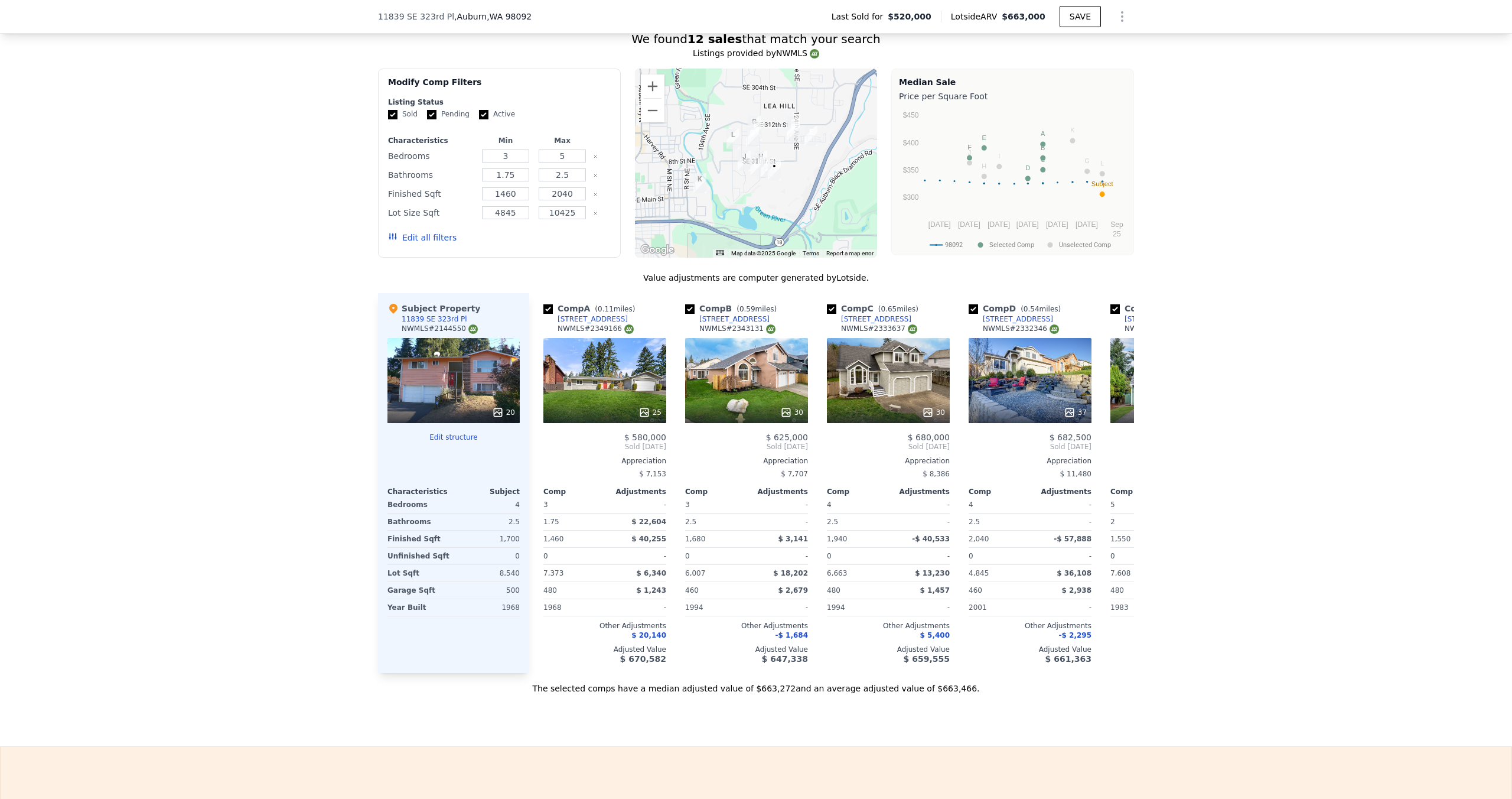
scroll to position [1203, 0]
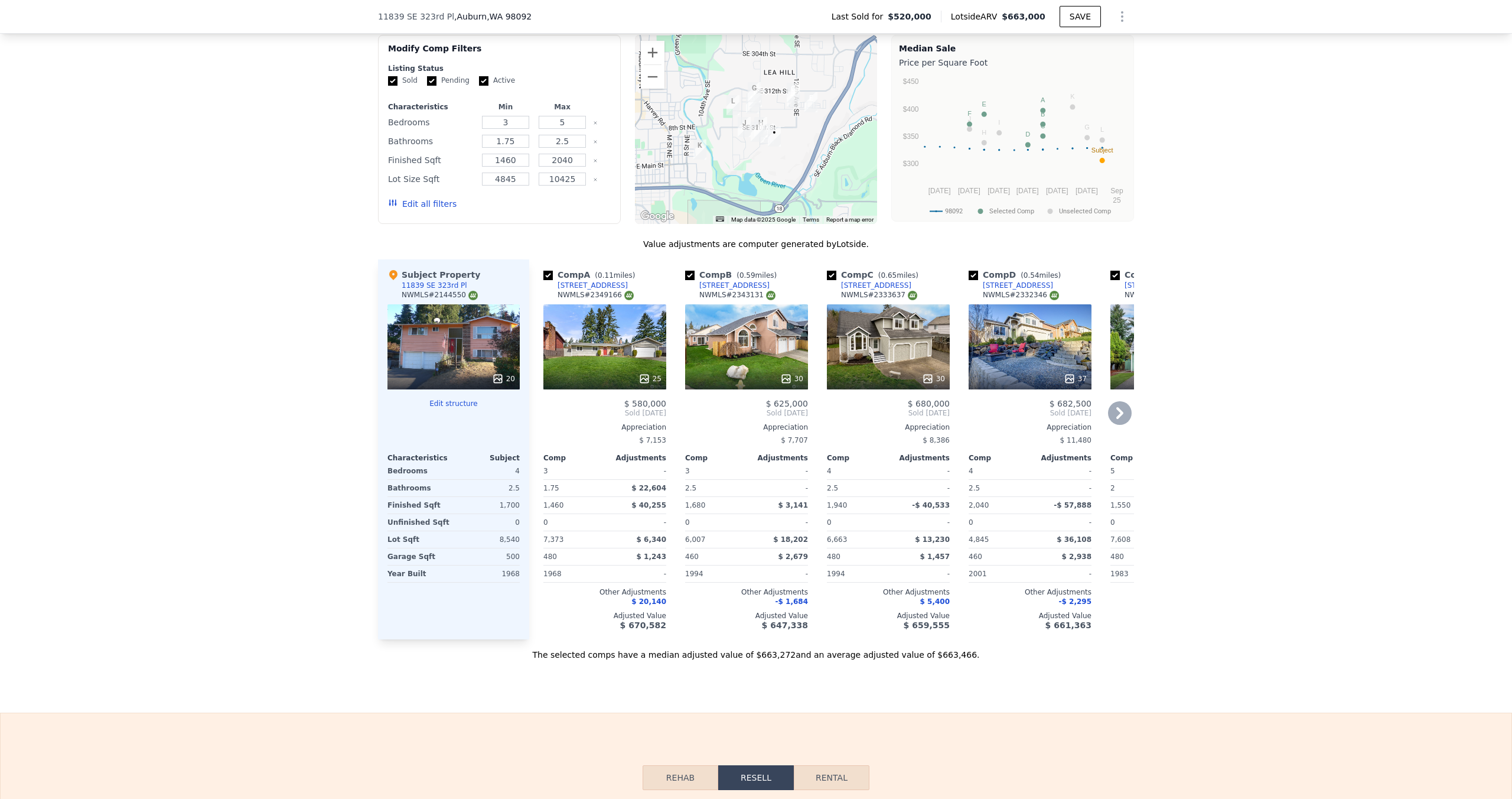
click at [1122, 414] on icon at bounding box center [1119, 412] width 23 height 23
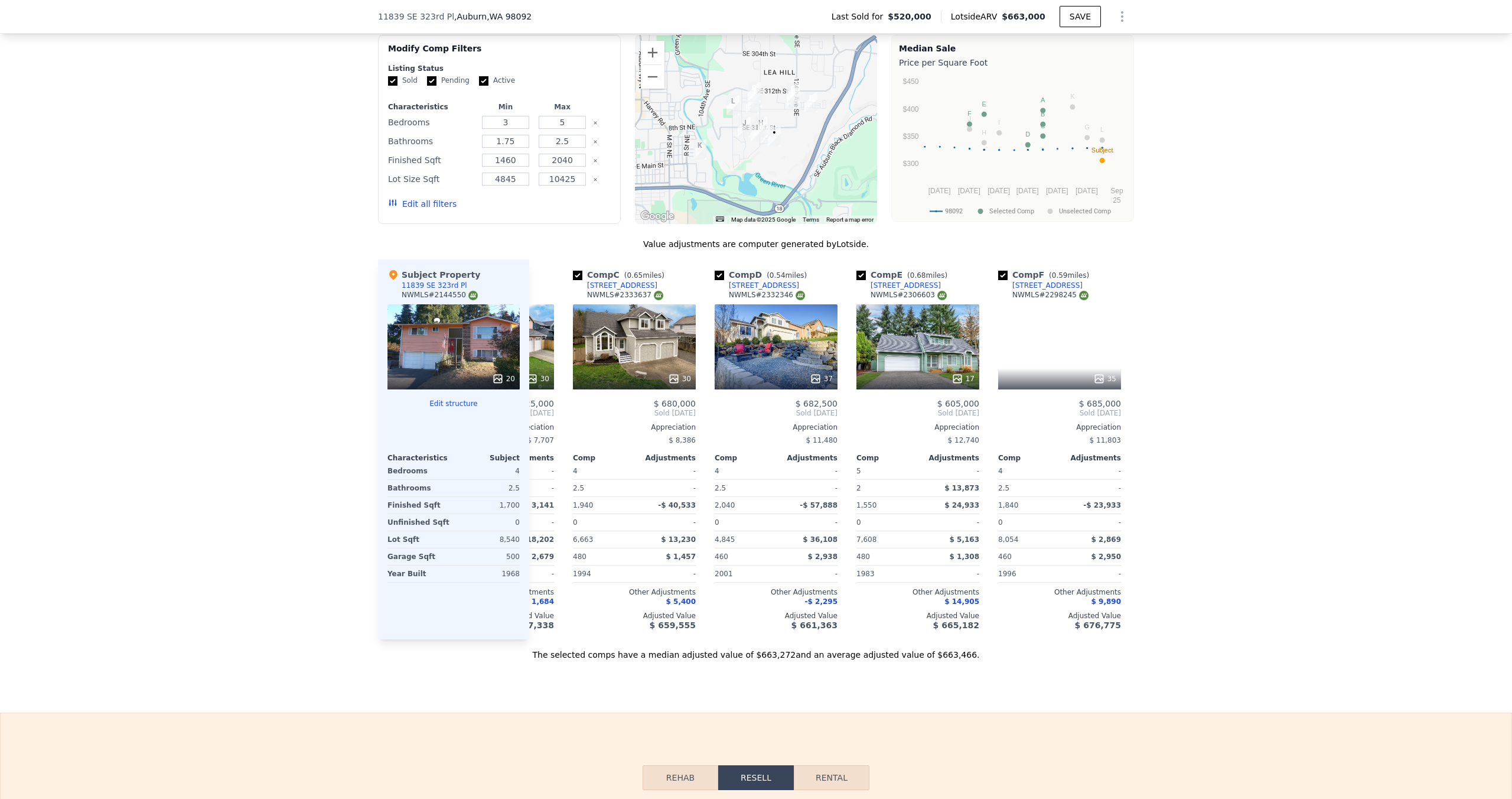
scroll to position [0, 284]
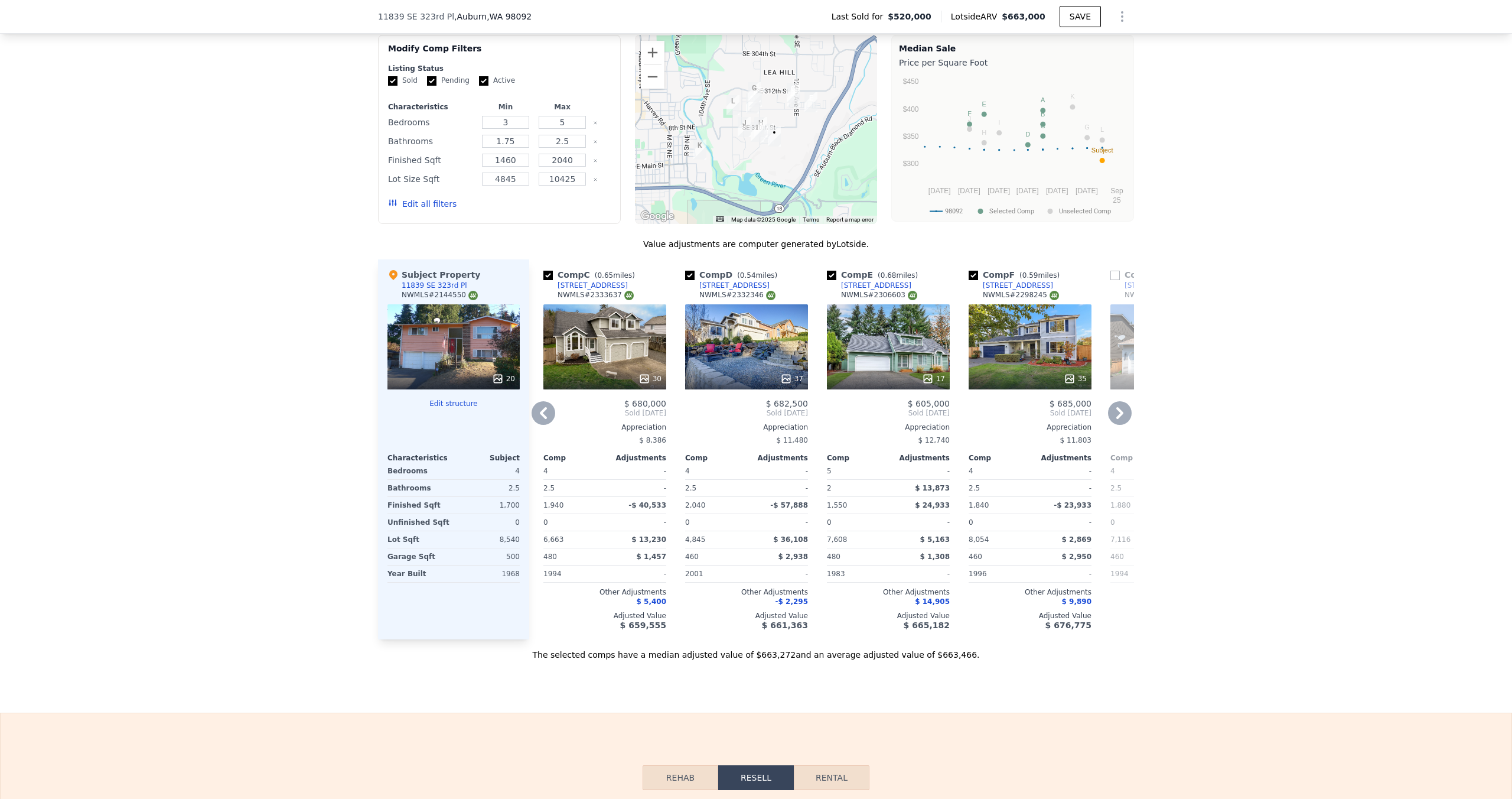
click at [543, 409] on icon at bounding box center [544, 413] width 7 height 12
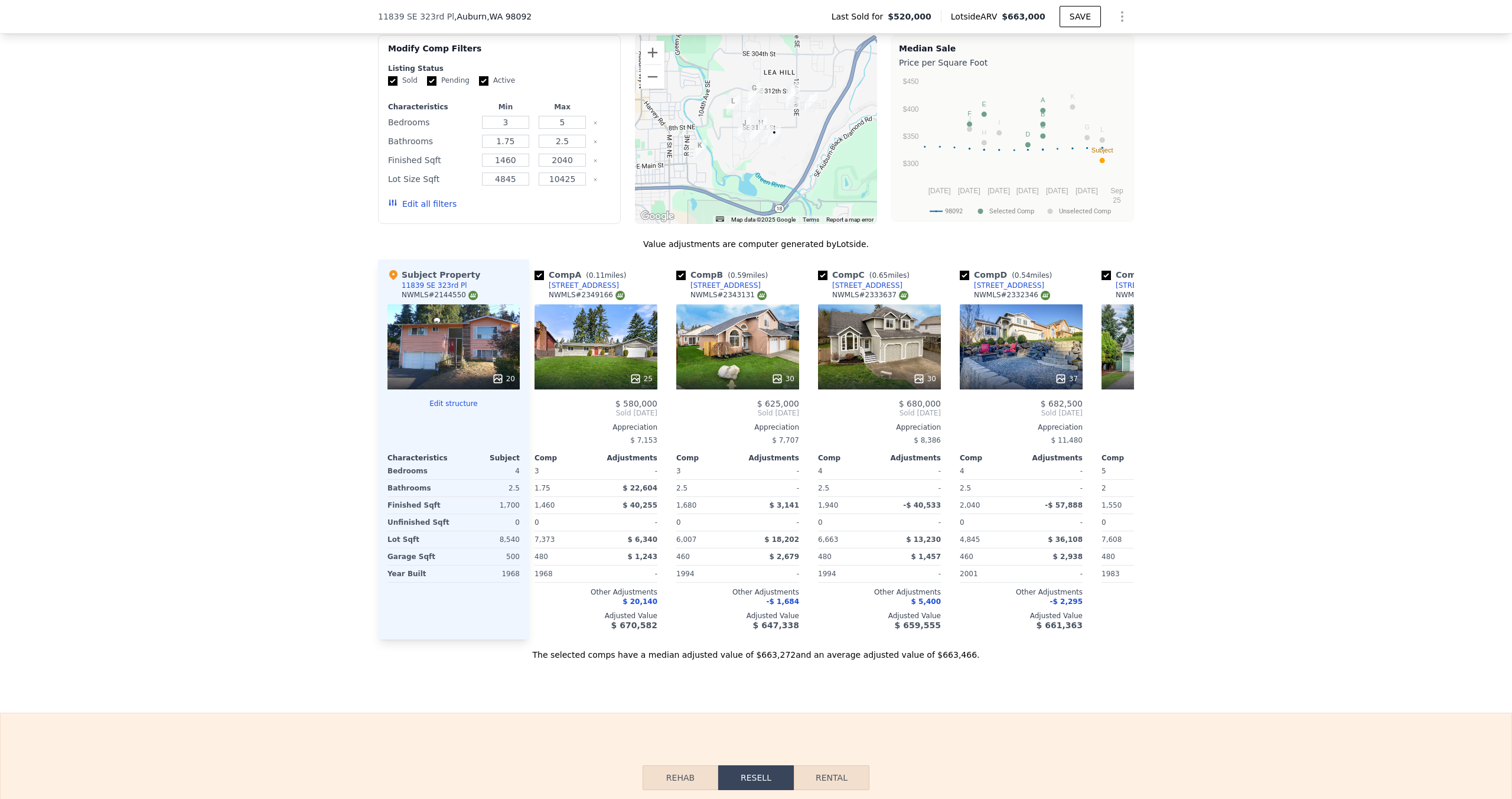
scroll to position [0, 0]
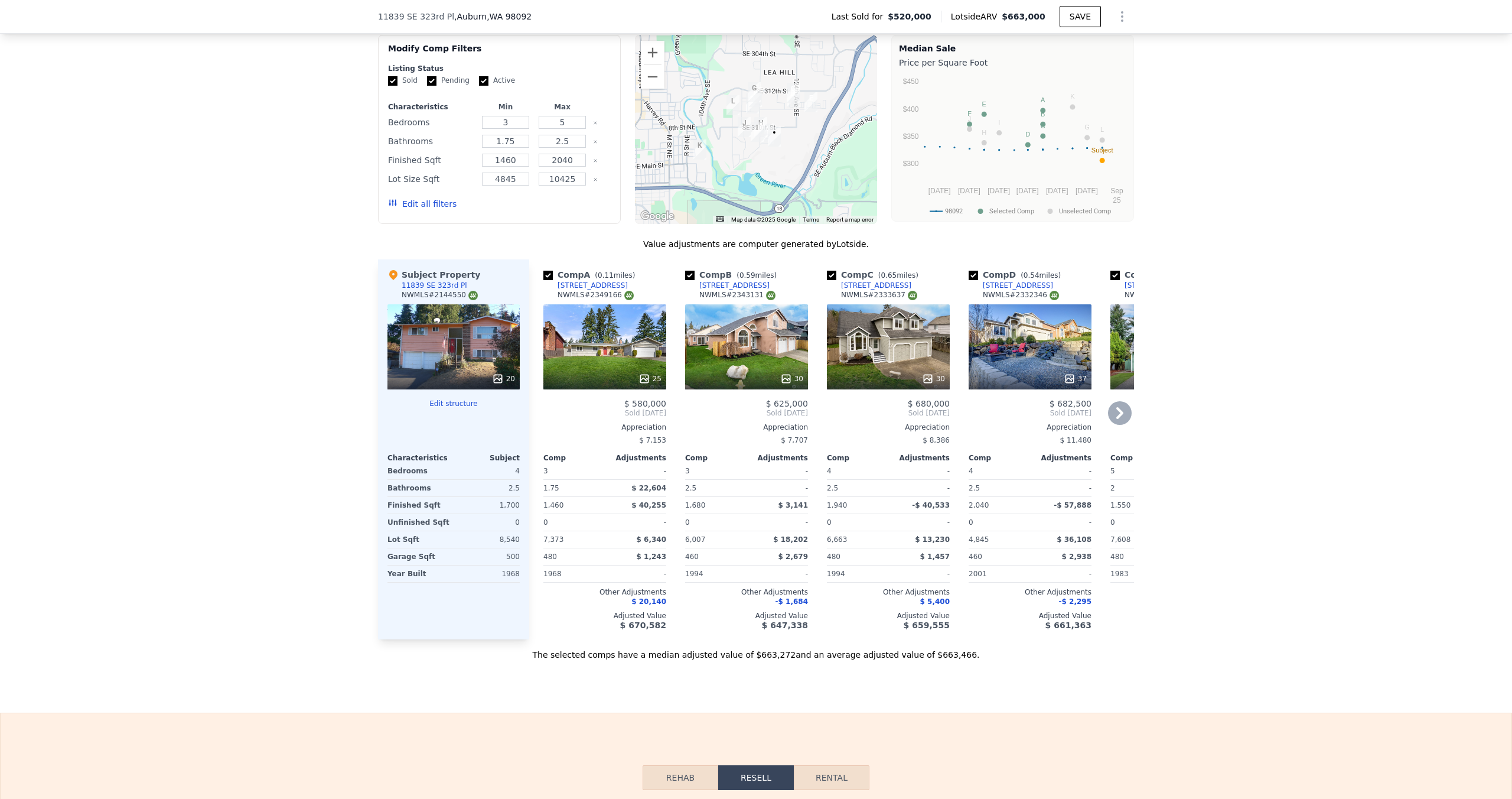
click at [1129, 414] on icon at bounding box center [1119, 412] width 23 height 23
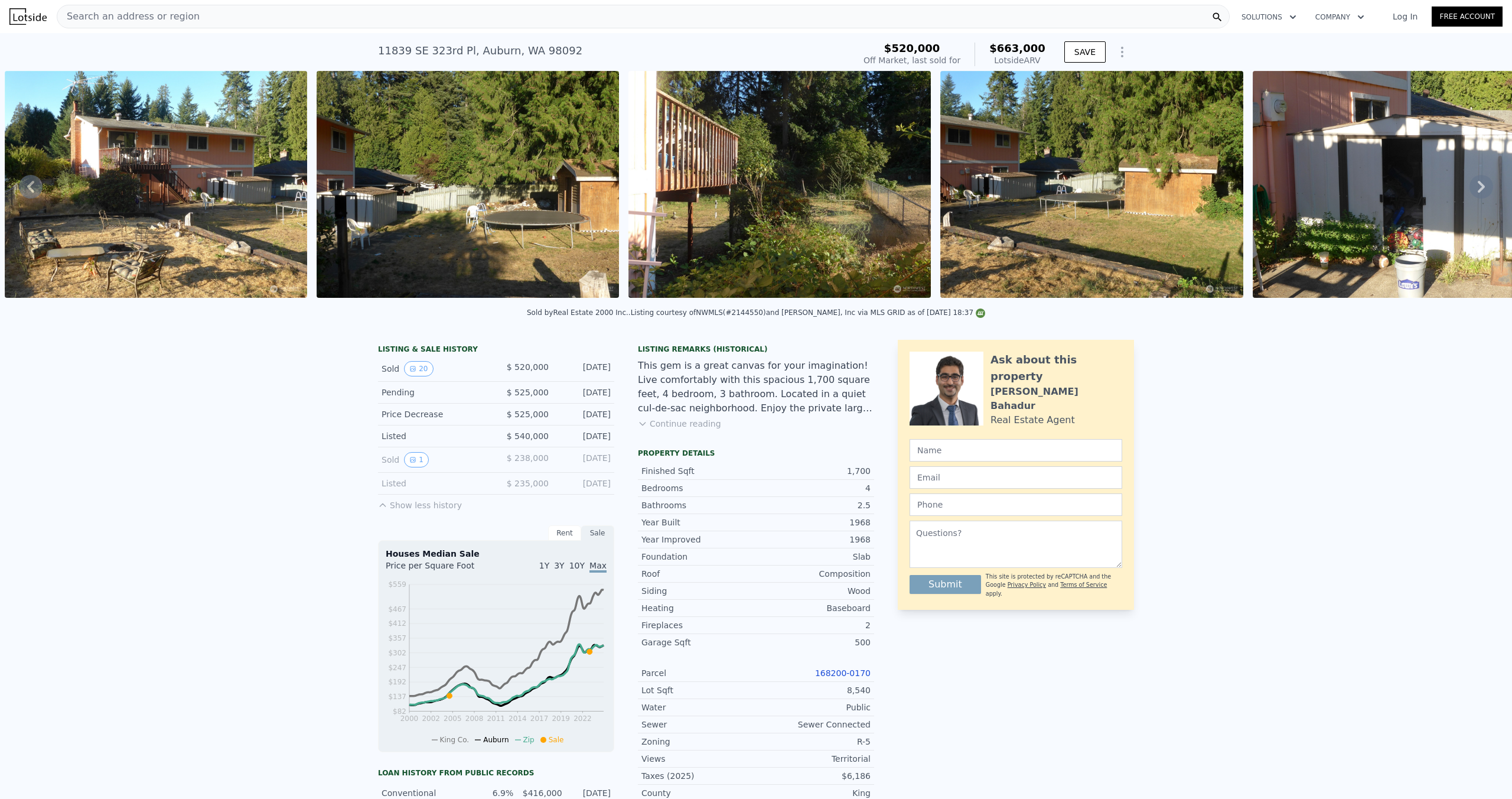
click at [1483, 185] on icon at bounding box center [1481, 187] width 7 height 12
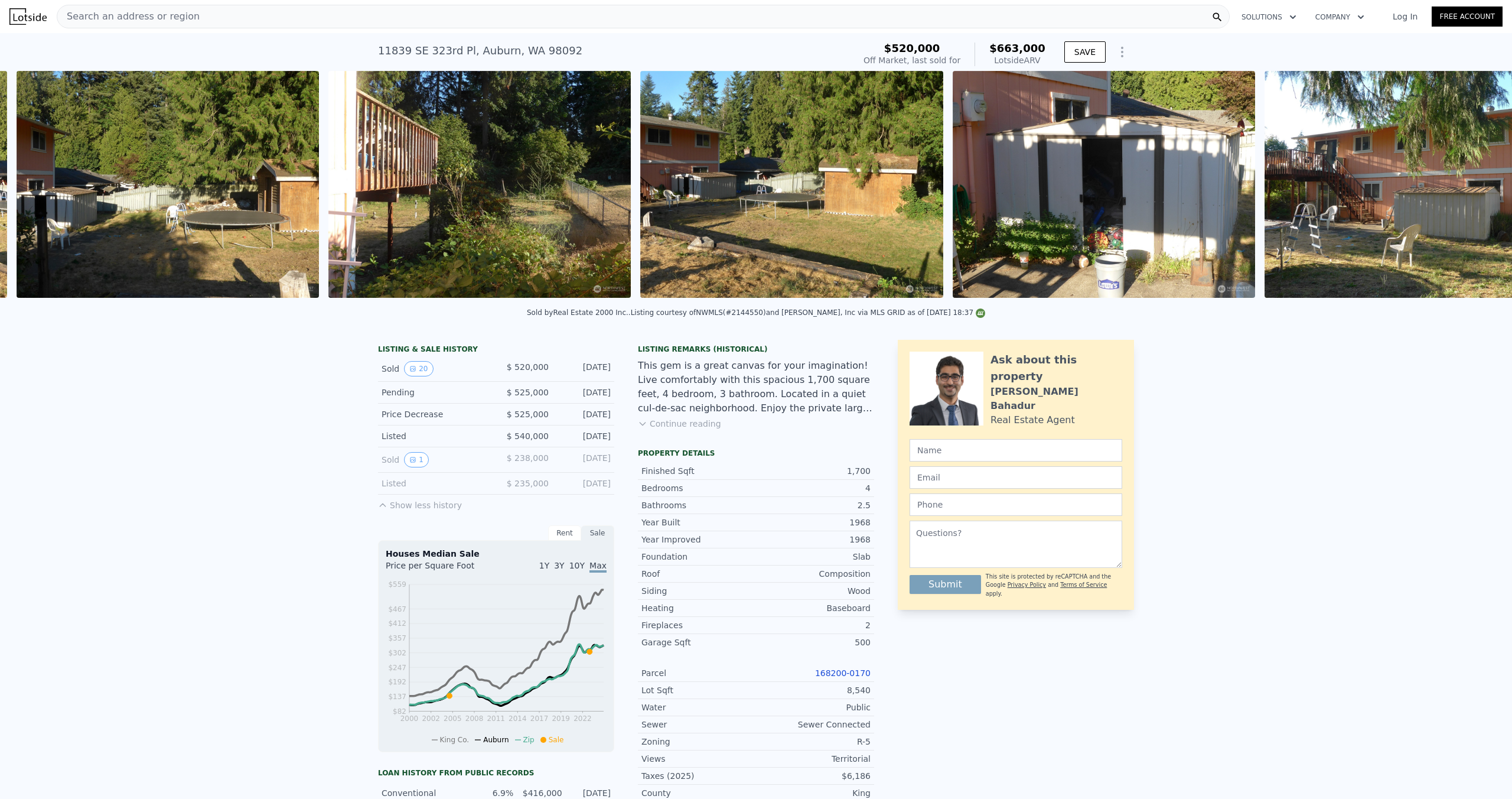
scroll to position [0, 1122]
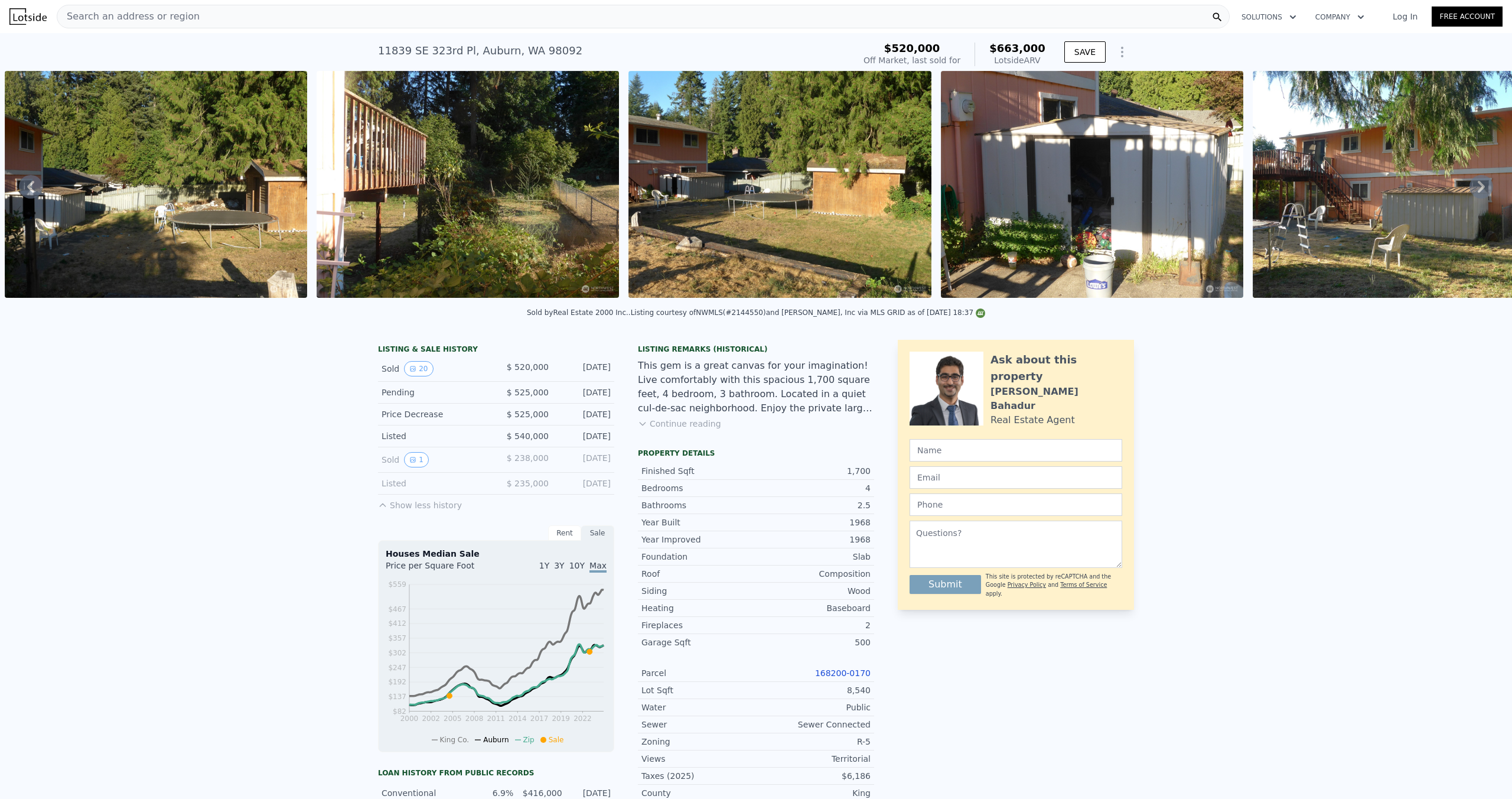
click at [1484, 182] on icon at bounding box center [1480, 186] width 23 height 23
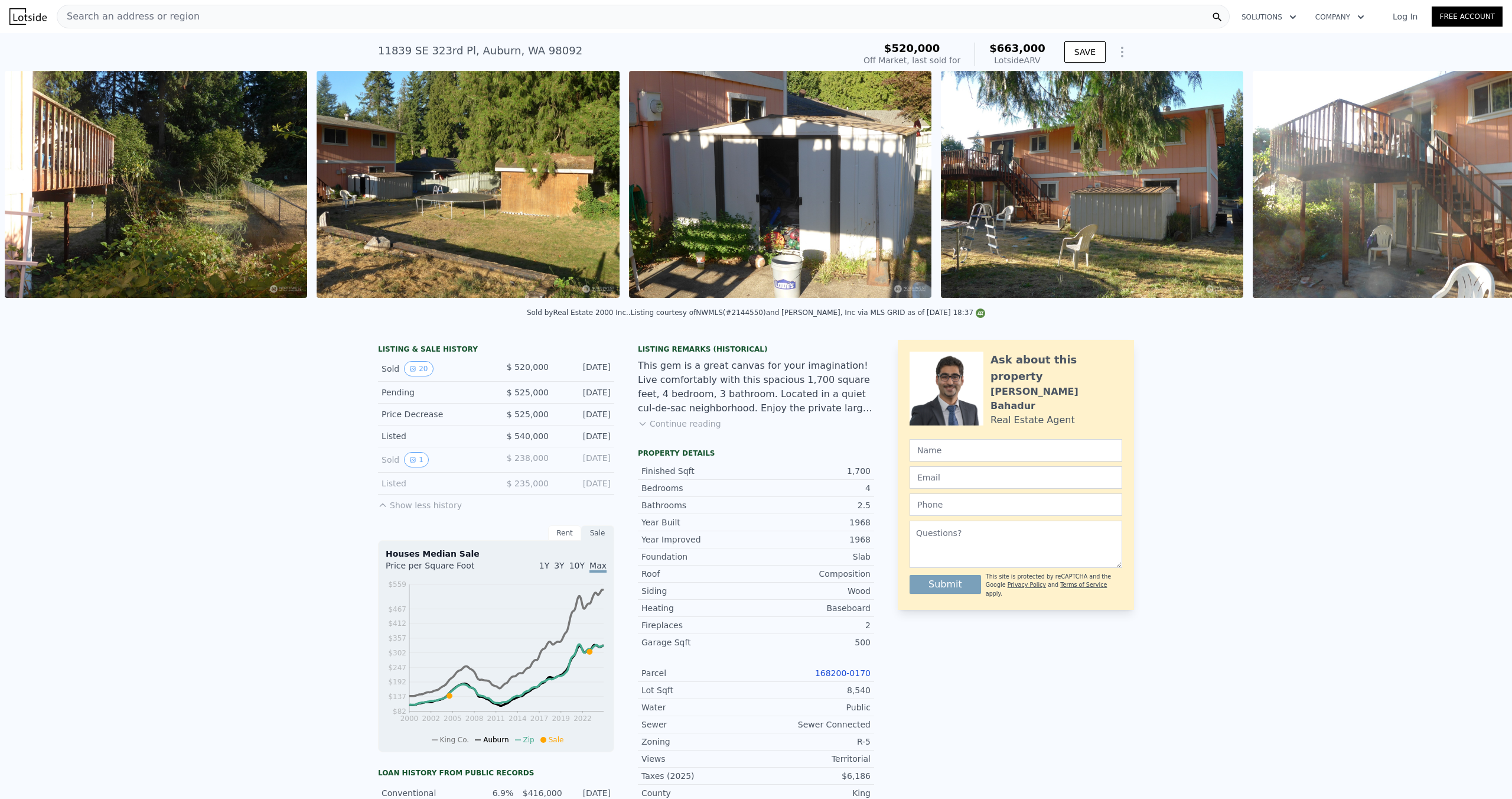
scroll to position [0, 1435]
click at [1480, 185] on icon at bounding box center [1480, 186] width 23 height 23
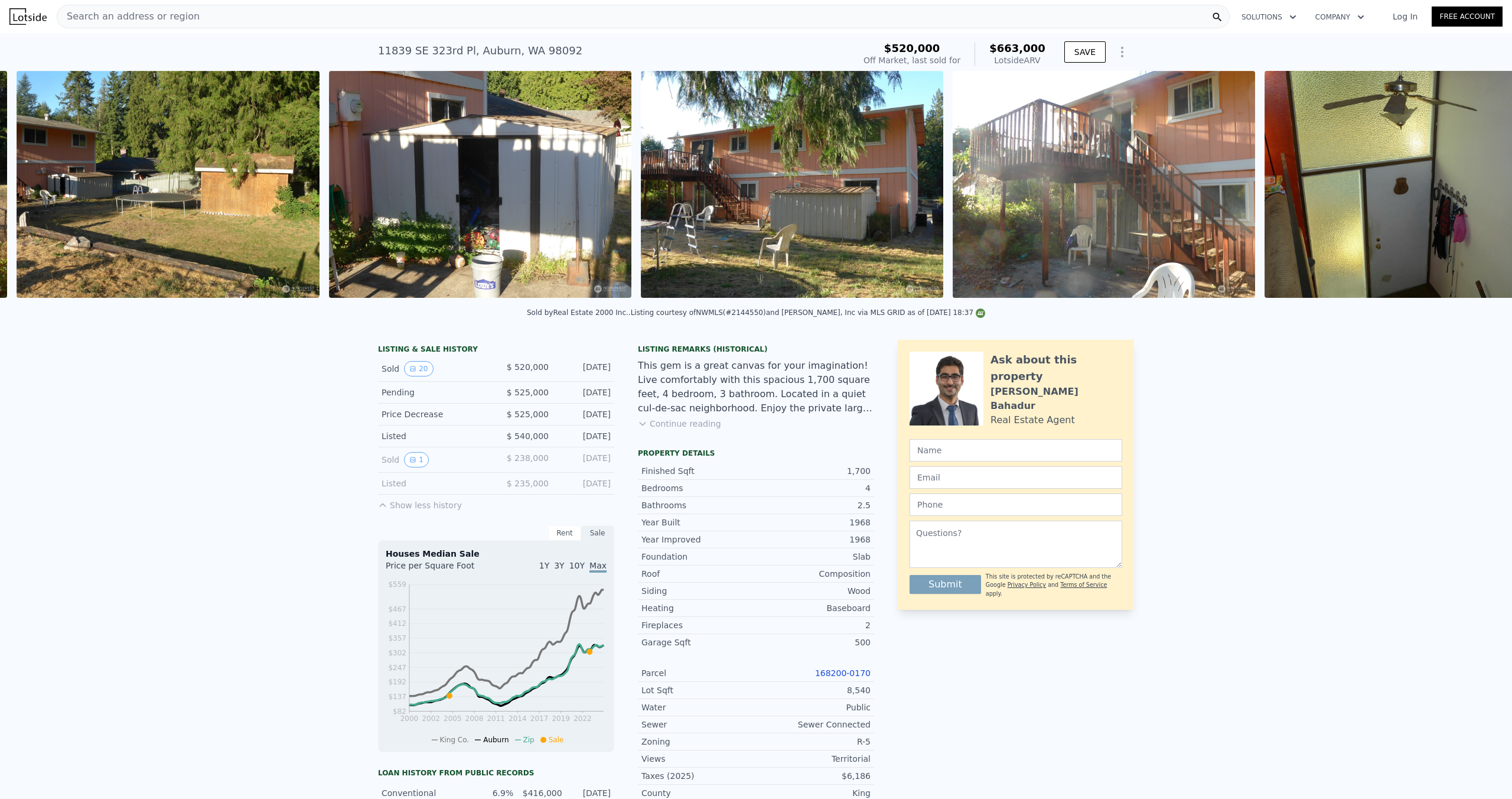
scroll to position [0, 1747]
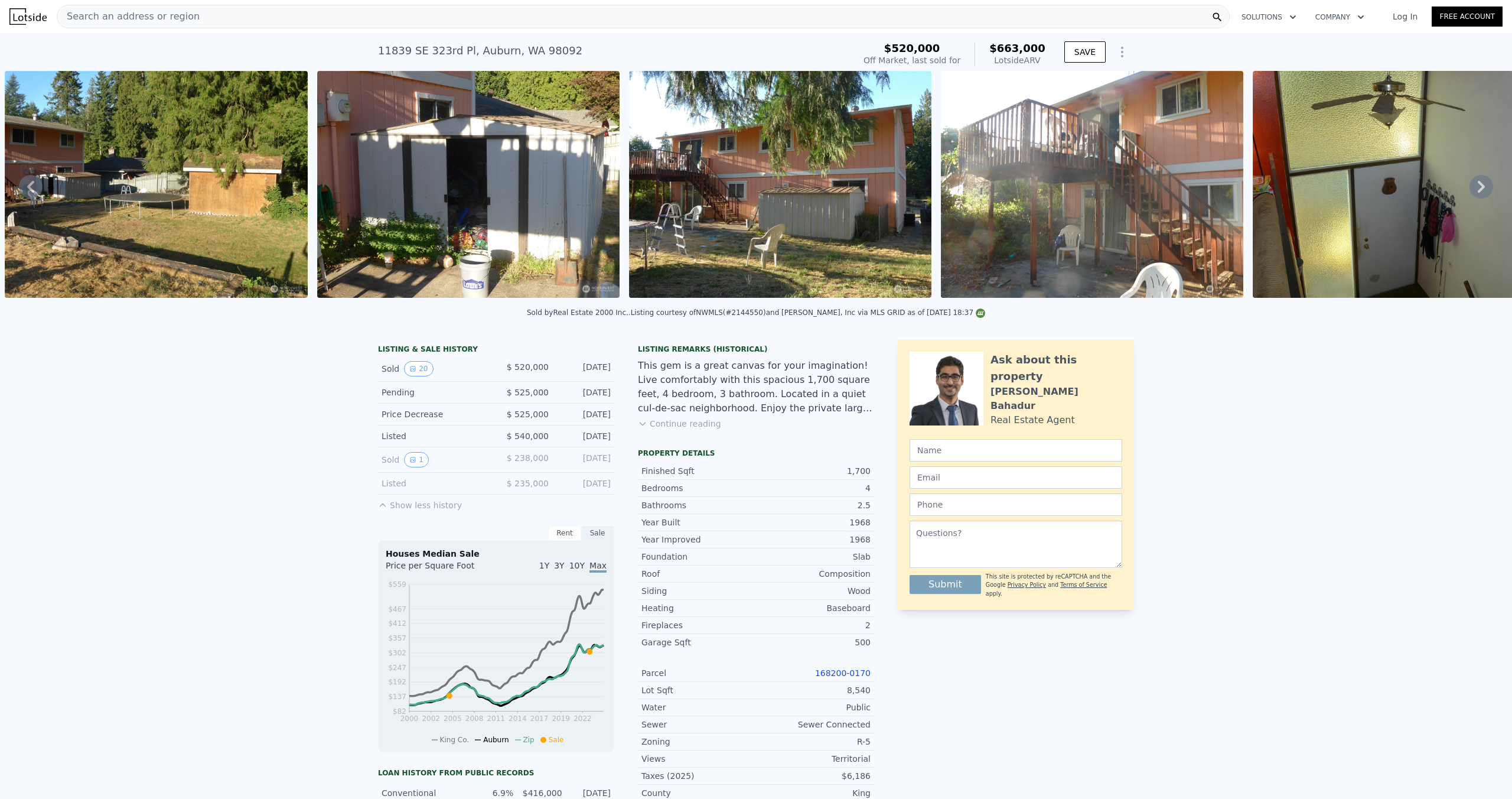
click at [1482, 185] on icon at bounding box center [1481, 187] width 7 height 12
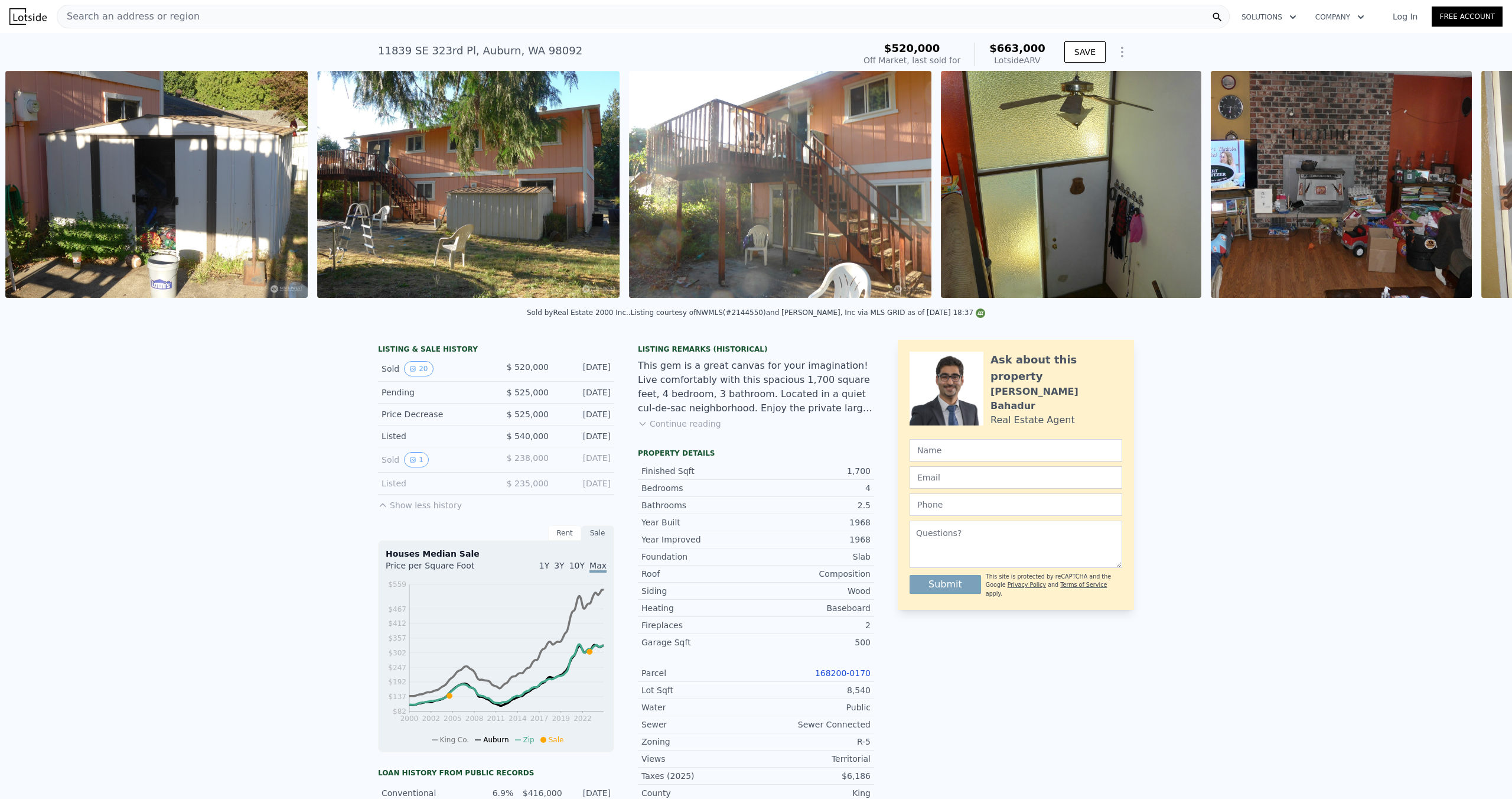
scroll to position [0, 2058]
click at [1482, 187] on icon at bounding box center [1481, 187] width 7 height 12
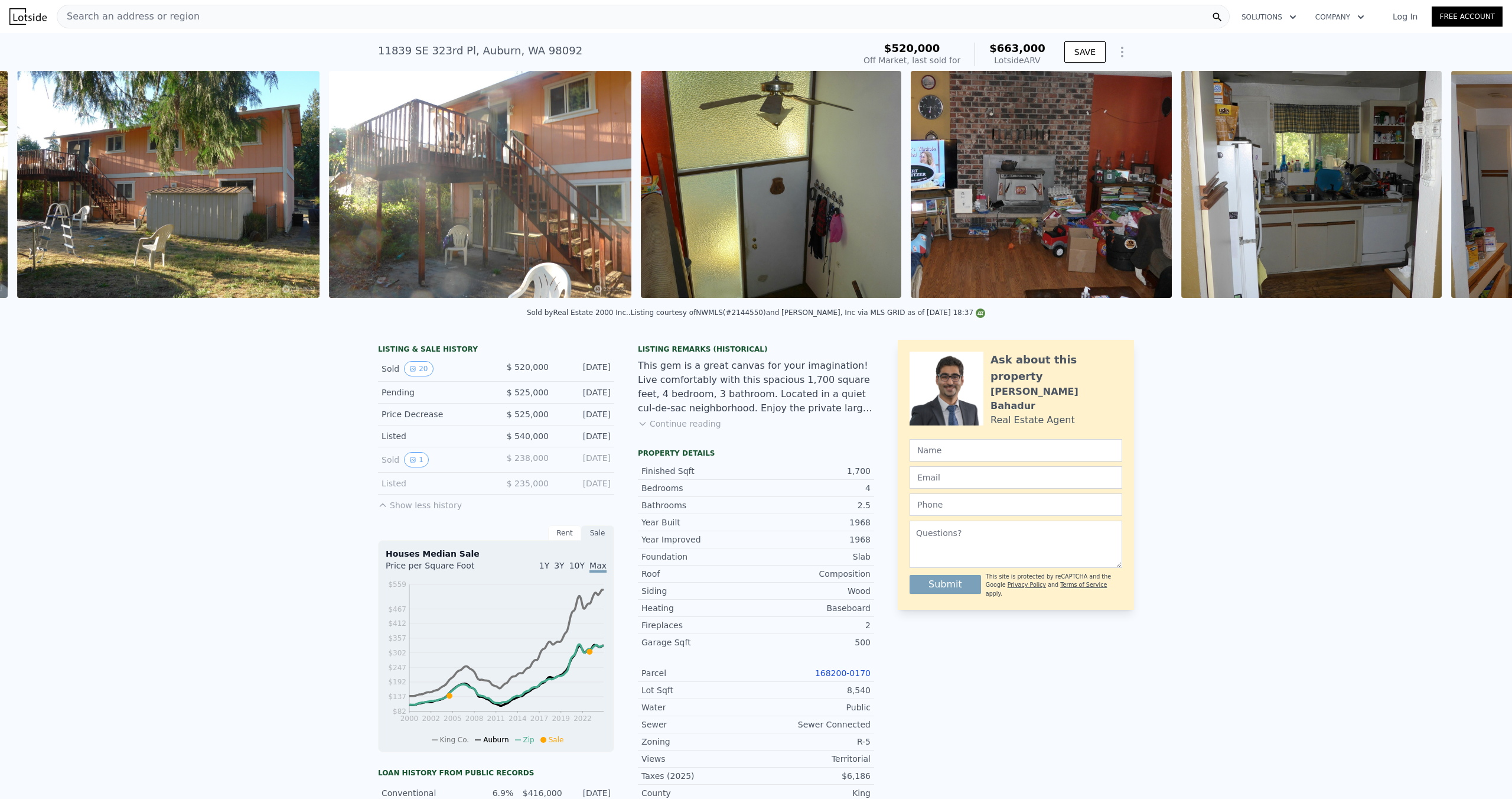
scroll to position [0, 2371]
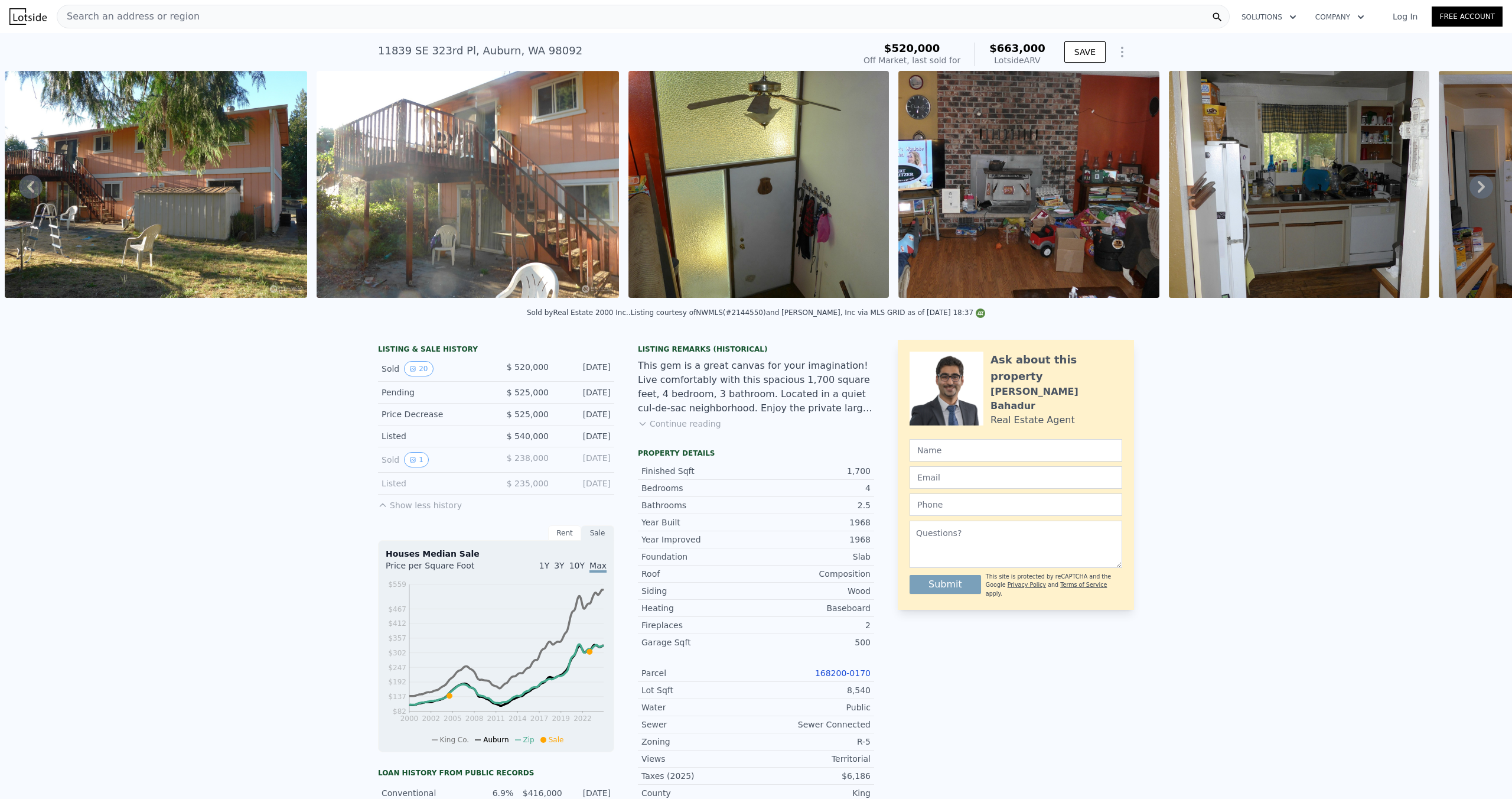
click at [1483, 187] on icon at bounding box center [1480, 186] width 23 height 23
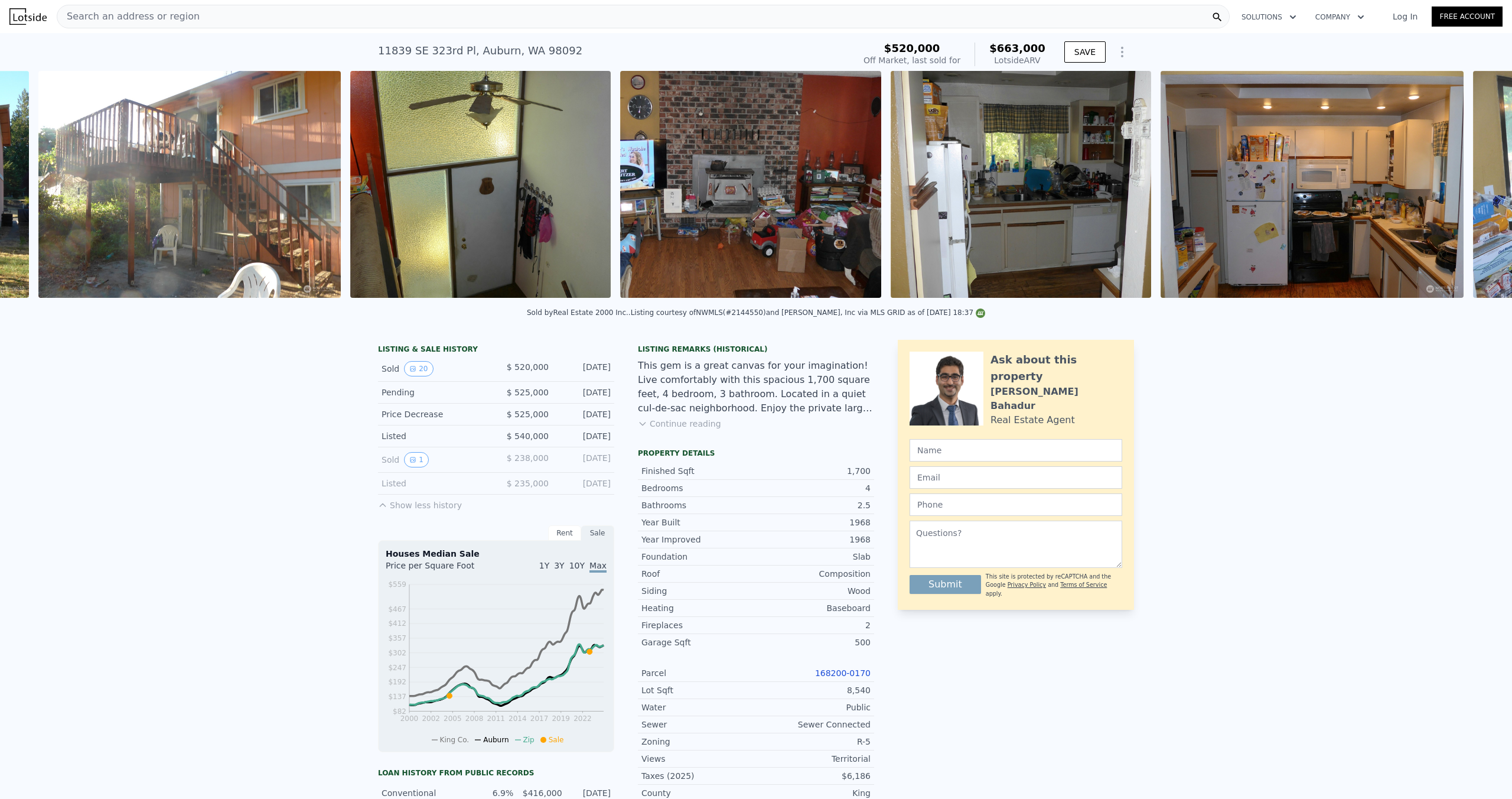
scroll to position [0, 2682]
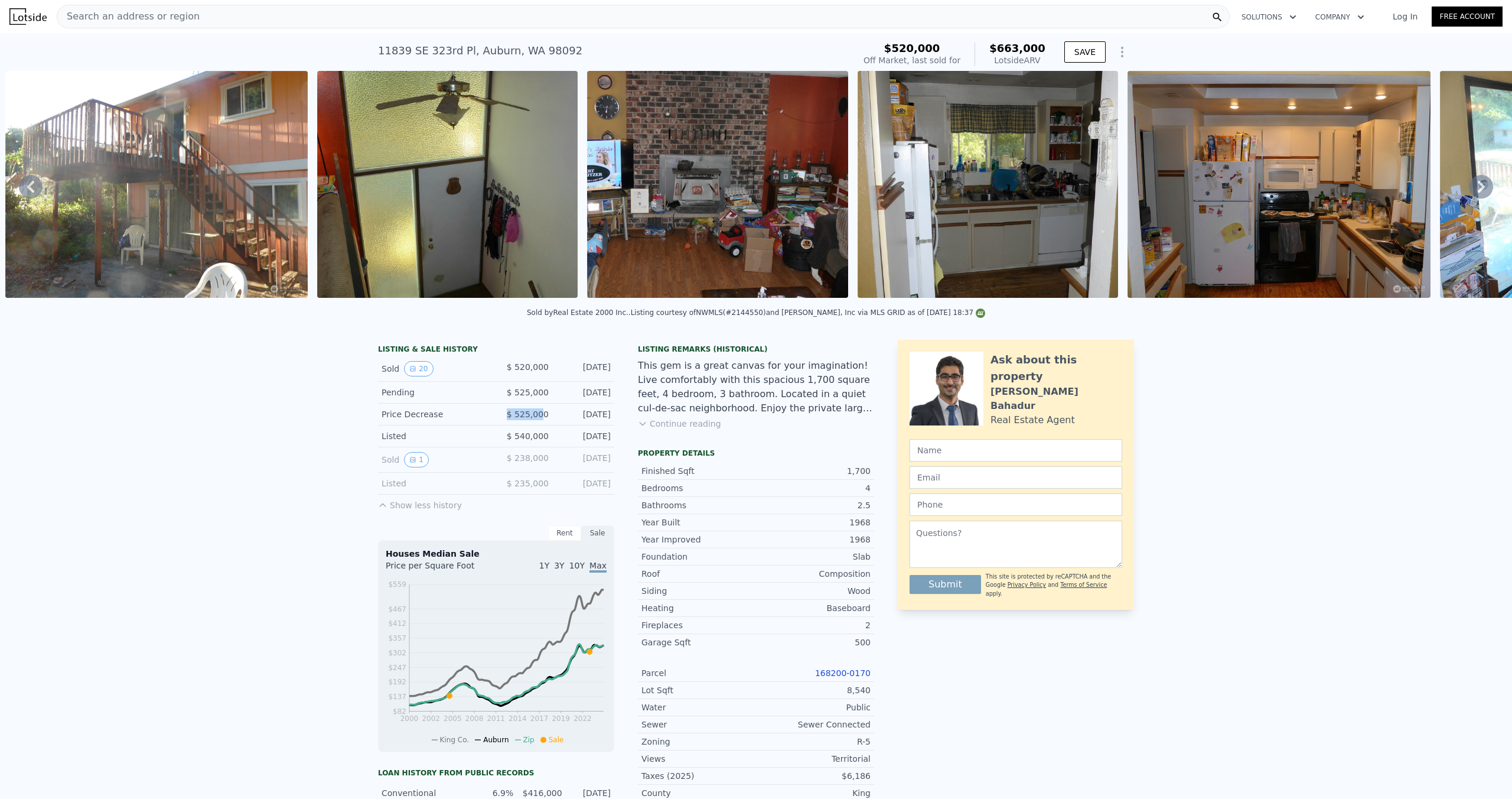
drag, startPoint x: 506, startPoint y: 412, endPoint x: 544, endPoint y: 408, distance: 38.2
click at [544, 408] on div "$ 525,000" at bounding box center [522, 414] width 53 height 12
drag, startPoint x: 505, startPoint y: 367, endPoint x: 617, endPoint y: 369, distance: 112.0
click at [617, 369] on div "LISTING & SALE HISTORY Sold 20 $ 520,000 [DATE] Pending $ 525,000 [DATE] Price …" at bounding box center [625, 700] width 496 height 721
click at [621, 382] on div "LISTING & SALE HISTORY Sold 20 $ 520,000 [DATE] Pending $ 525,000 [DATE] Price …" at bounding box center [625, 700] width 496 height 721
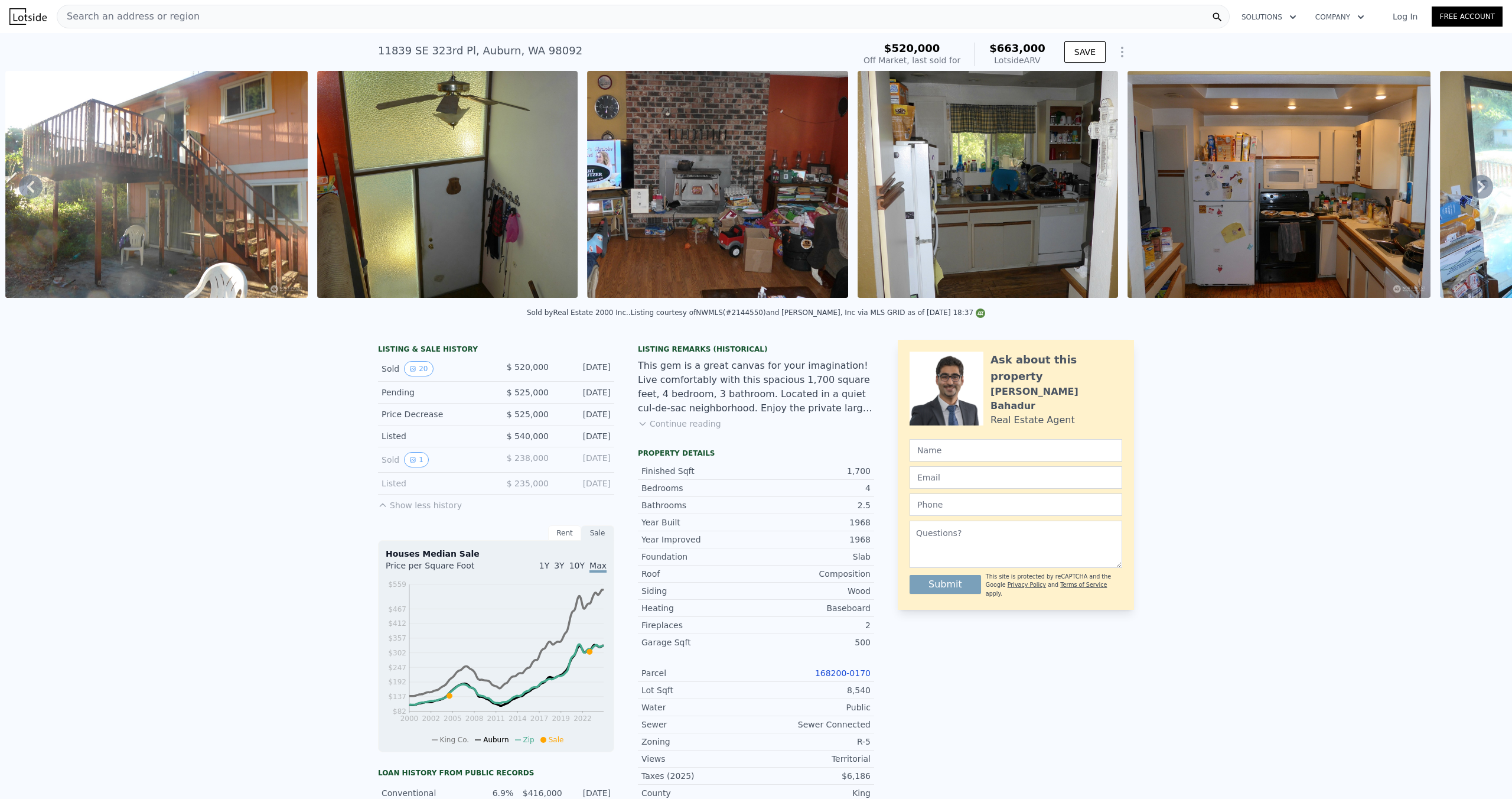
drag, startPoint x: 506, startPoint y: 367, endPoint x: 617, endPoint y: 364, distance: 111.0
click at [617, 364] on div "LISTING & SALE HISTORY Sold 20 $ 520,000 [DATE] Pending $ 525,000 [DATE] Price …" at bounding box center [625, 700] width 496 height 721
click at [618, 364] on div "LISTING & SALE HISTORY Sold 20 $ 520,000 [DATE] Pending $ 525,000 [DATE] Price …" at bounding box center [625, 700] width 496 height 721
drag, startPoint x: 618, startPoint y: 364, endPoint x: 505, endPoint y: 365, distance: 113.0
click at [505, 365] on div "LISTING & SALE HISTORY Sold 20 $ 520,000 [DATE] Pending $ 525,000 [DATE] Price …" at bounding box center [625, 700] width 496 height 721
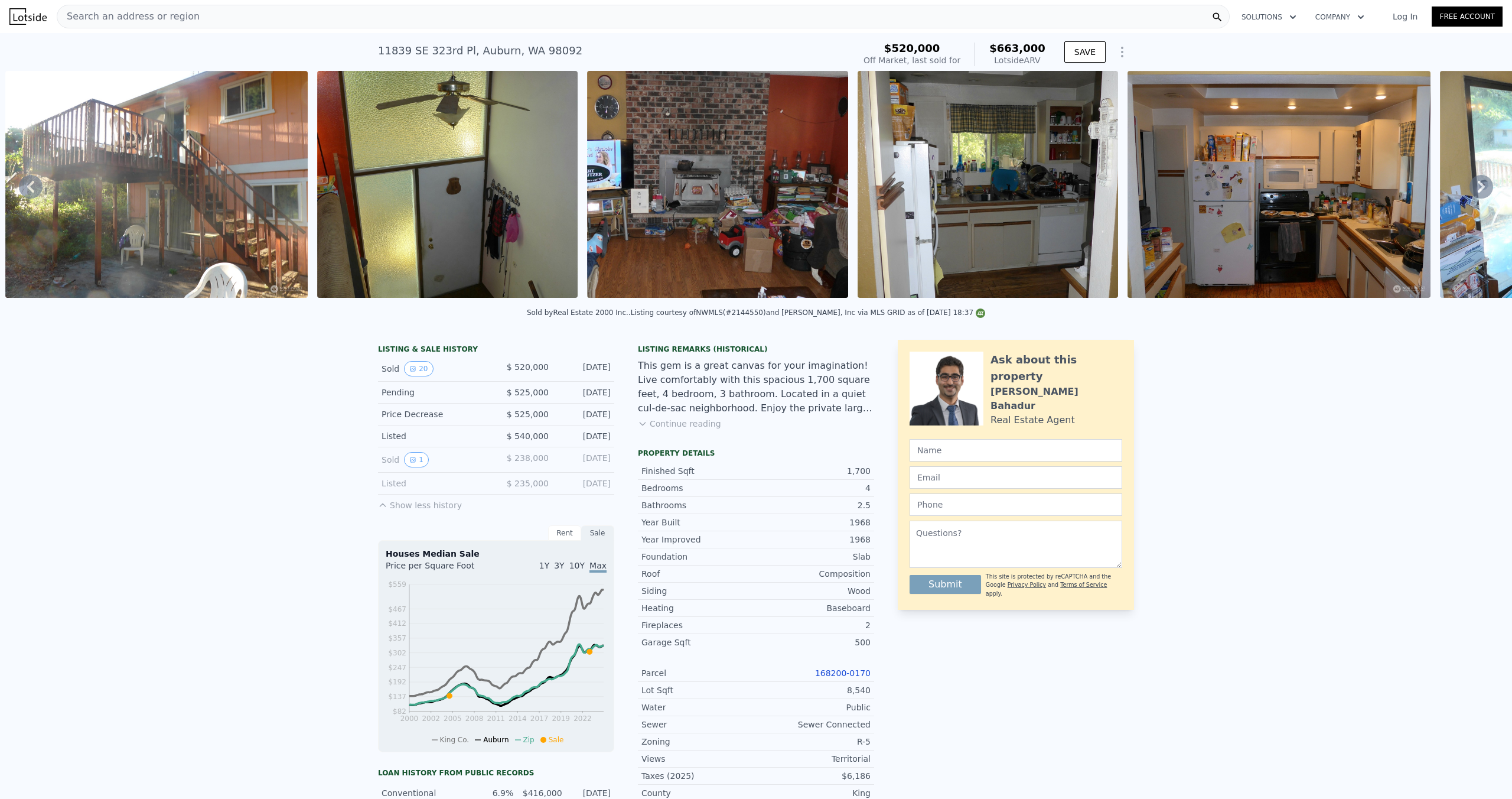
click at [505, 365] on div "$ 520,000" at bounding box center [522, 368] width 53 height 16
drag, startPoint x: 507, startPoint y: 365, endPoint x: 614, endPoint y: 371, distance: 107.2
click at [614, 371] on div "Sold 20 $ 520,000 [DATE]" at bounding box center [495, 368] width 237 height 25
click at [615, 371] on div "LISTING & SALE HISTORY Sold 20 $ 520,000 [DATE] Pending $ 525,000 [DATE] Price …" at bounding box center [625, 700] width 496 height 721
drag, startPoint x: 611, startPoint y: 369, endPoint x: 511, endPoint y: 370, distance: 100.0
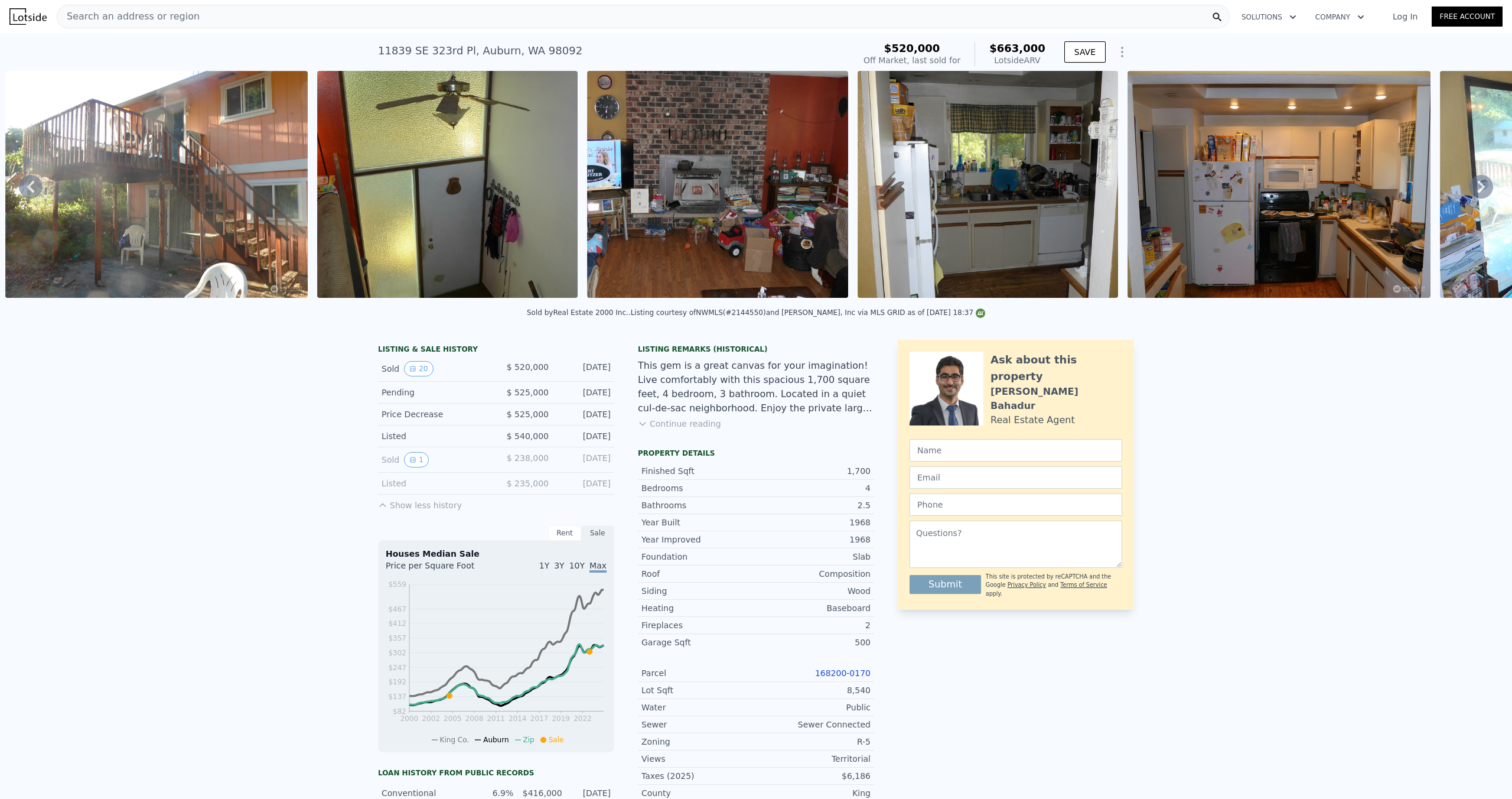
click at [511, 370] on div "Sold 20 $ 520,000 [DATE]" at bounding box center [495, 368] width 237 height 25
click at [509, 367] on span "$ 520,000" at bounding box center [527, 367] width 42 height 9
drag, startPoint x: 509, startPoint y: 367, endPoint x: 613, endPoint y: 370, distance: 104.0
click at [613, 370] on div "Sold 20 $ 520,000 [DATE]" at bounding box center [495, 368] width 237 height 25
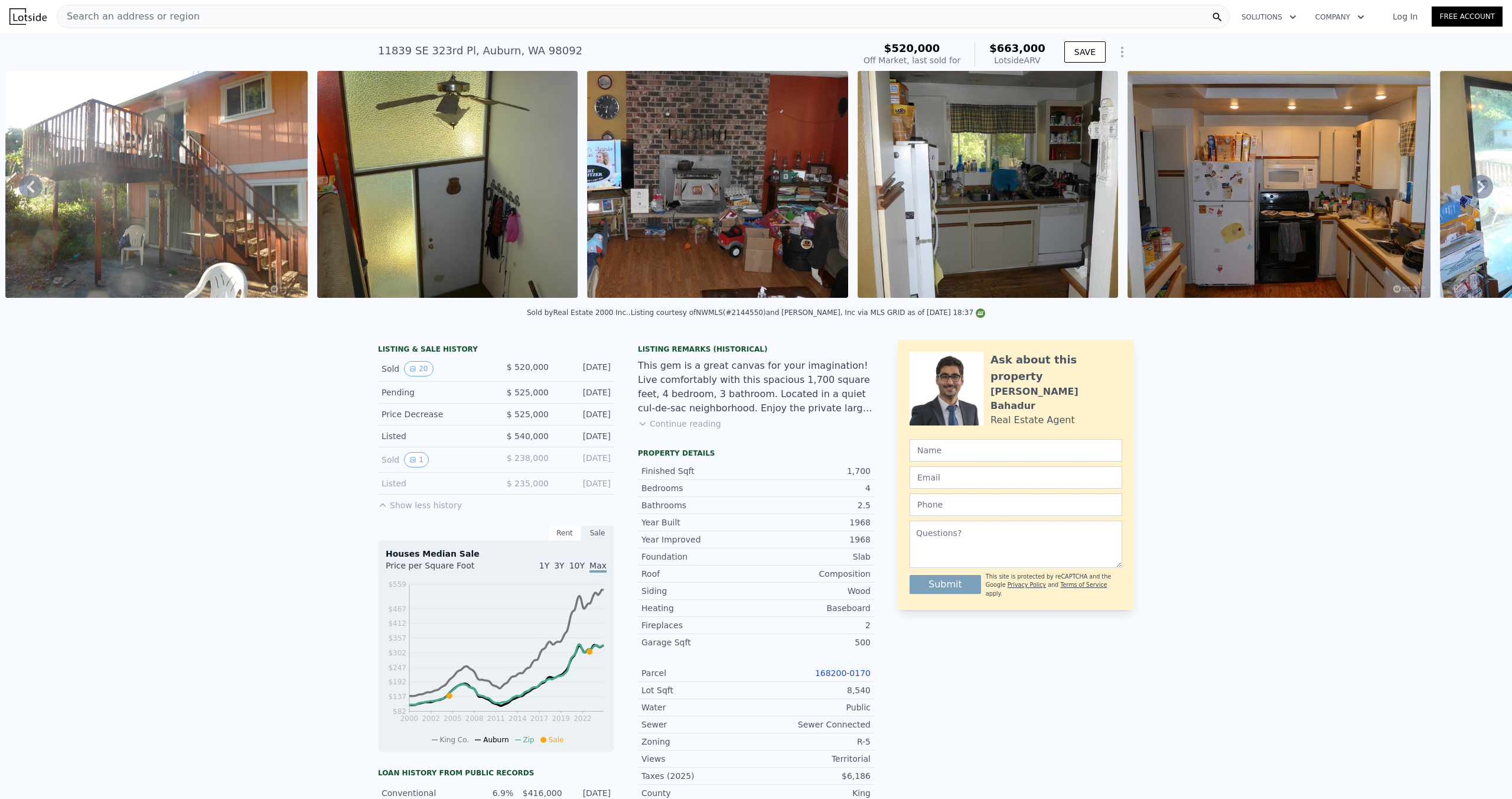
drag, startPoint x: 609, startPoint y: 367, endPoint x: 506, endPoint y: 363, distance: 103.1
click at [506, 363] on div "Sold 20 $ 520,000 [DATE]" at bounding box center [495, 368] width 237 height 25
click at [505, 363] on div "$ 520,000" at bounding box center [522, 368] width 53 height 16
drag, startPoint x: 511, startPoint y: 365, endPoint x: 621, endPoint y: 363, distance: 110.0
click at [621, 363] on div "LISTING & SALE HISTORY Sold 20 $ 520,000 [DATE] Pending $ 525,000 [DATE] Price …" at bounding box center [625, 700] width 496 height 721
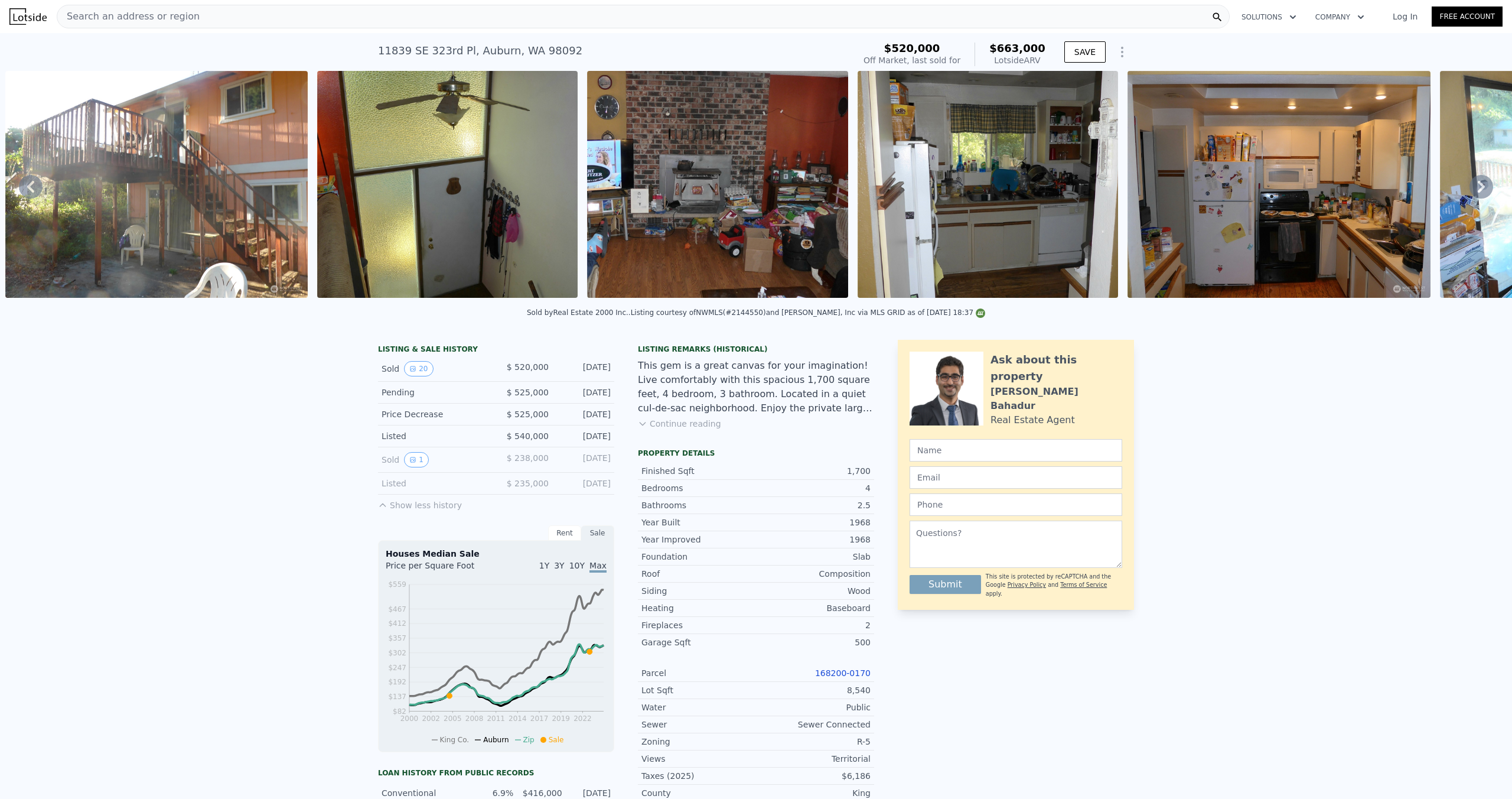
click at [241, 19] on div "Search an address or region" at bounding box center [643, 16] width 1172 height 23
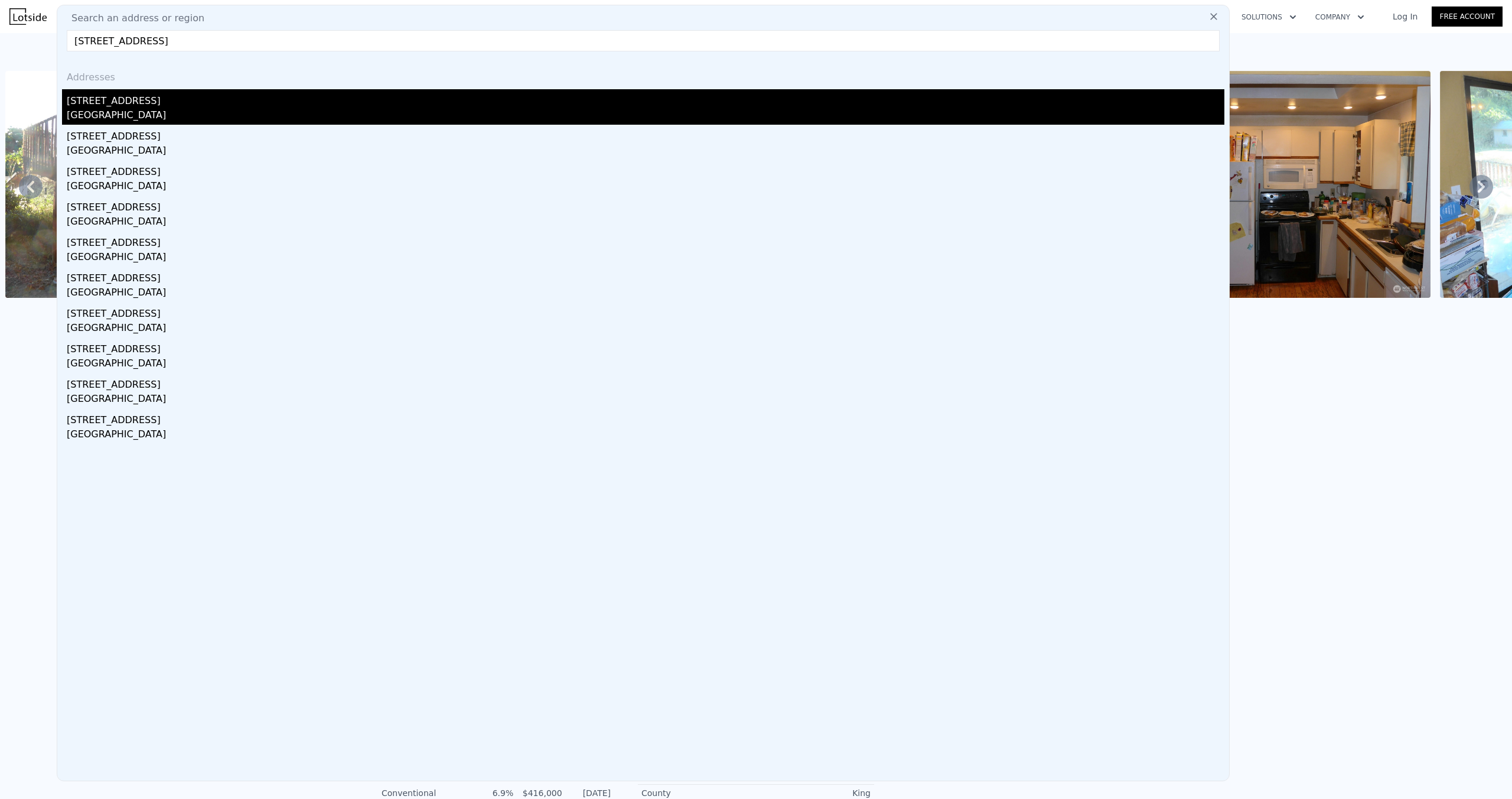
type input "[STREET_ADDRESS]"
click at [240, 96] on div "[STREET_ADDRESS]" at bounding box center [646, 98] width 1158 height 19
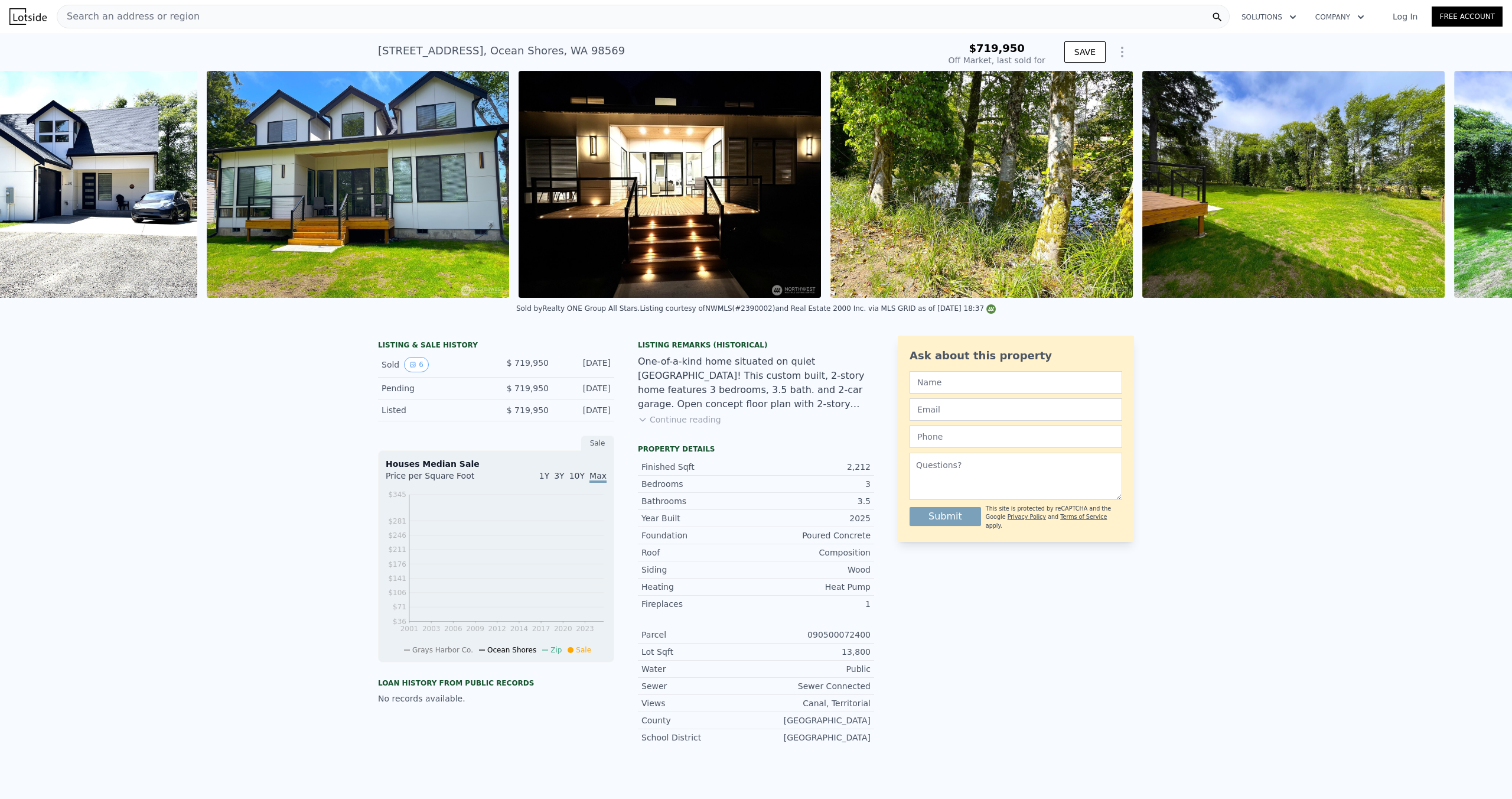
scroll to position [0, 852]
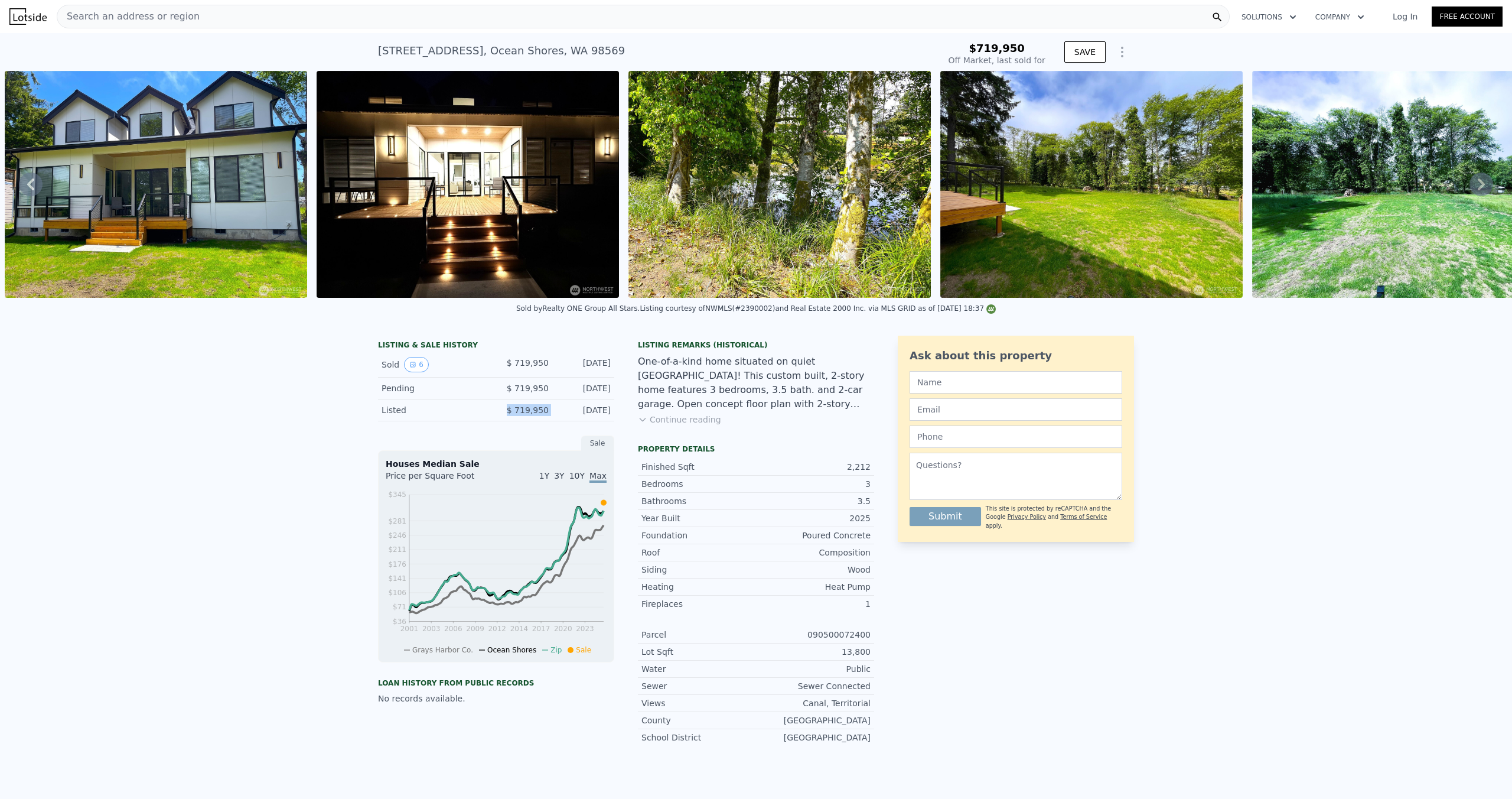
drag, startPoint x: 499, startPoint y: 409, endPoint x: 596, endPoint y: 402, distance: 97.3
click at [593, 402] on div "Listed $ 719,950 [DATE]" at bounding box center [495, 410] width 237 height 22
click at [599, 402] on div "Listed $ 719,950 [DATE]" at bounding box center [495, 410] width 237 height 22
drag, startPoint x: 542, startPoint y: 355, endPoint x: 573, endPoint y: 354, distance: 31.0
click at [573, 354] on div "Sold 6 $ 719,950 [DATE]" at bounding box center [495, 364] width 237 height 25
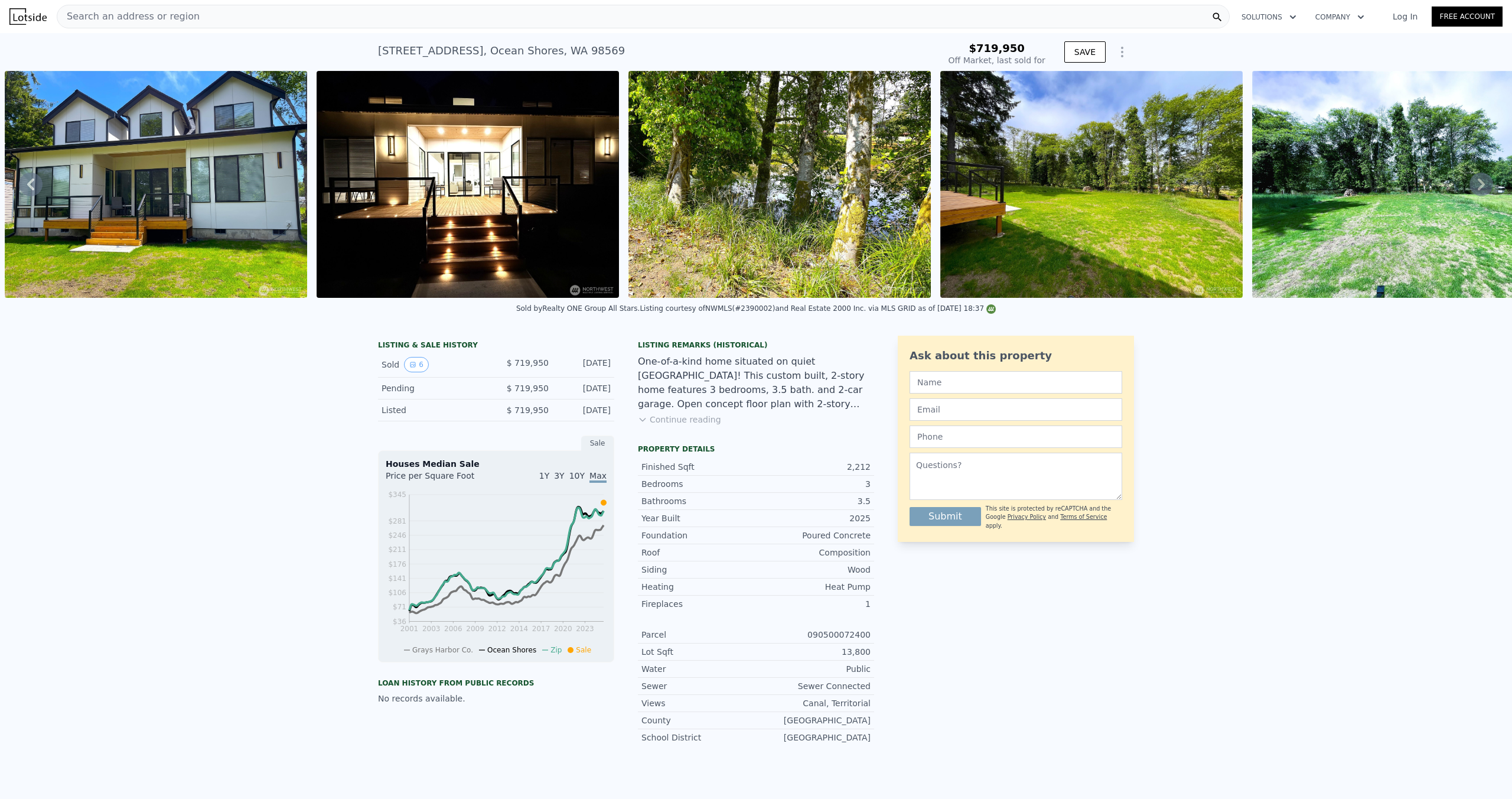
click at [578, 362] on div "[DATE]" at bounding box center [584, 365] width 53 height 16
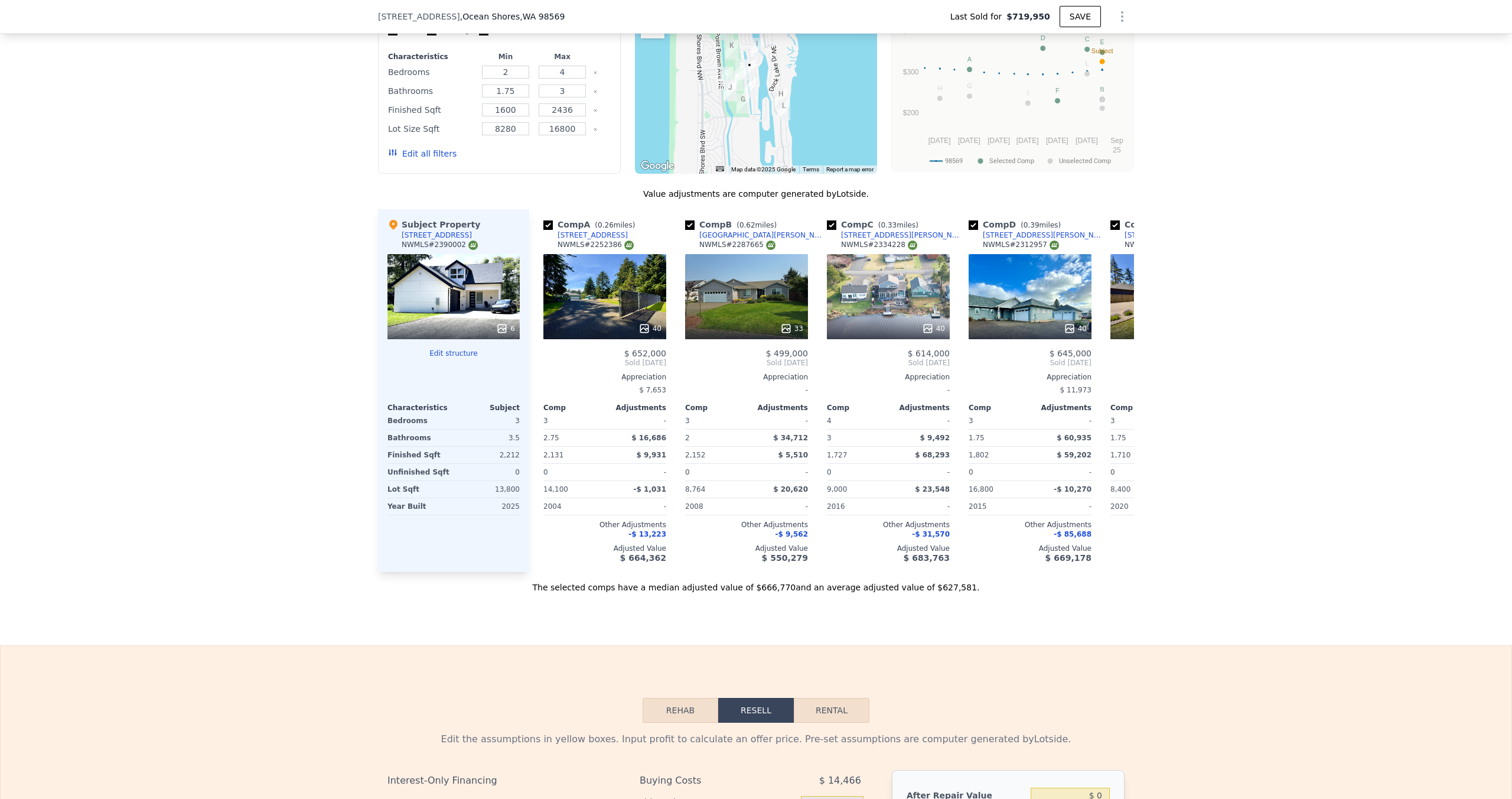
scroll to position [1038, 0]
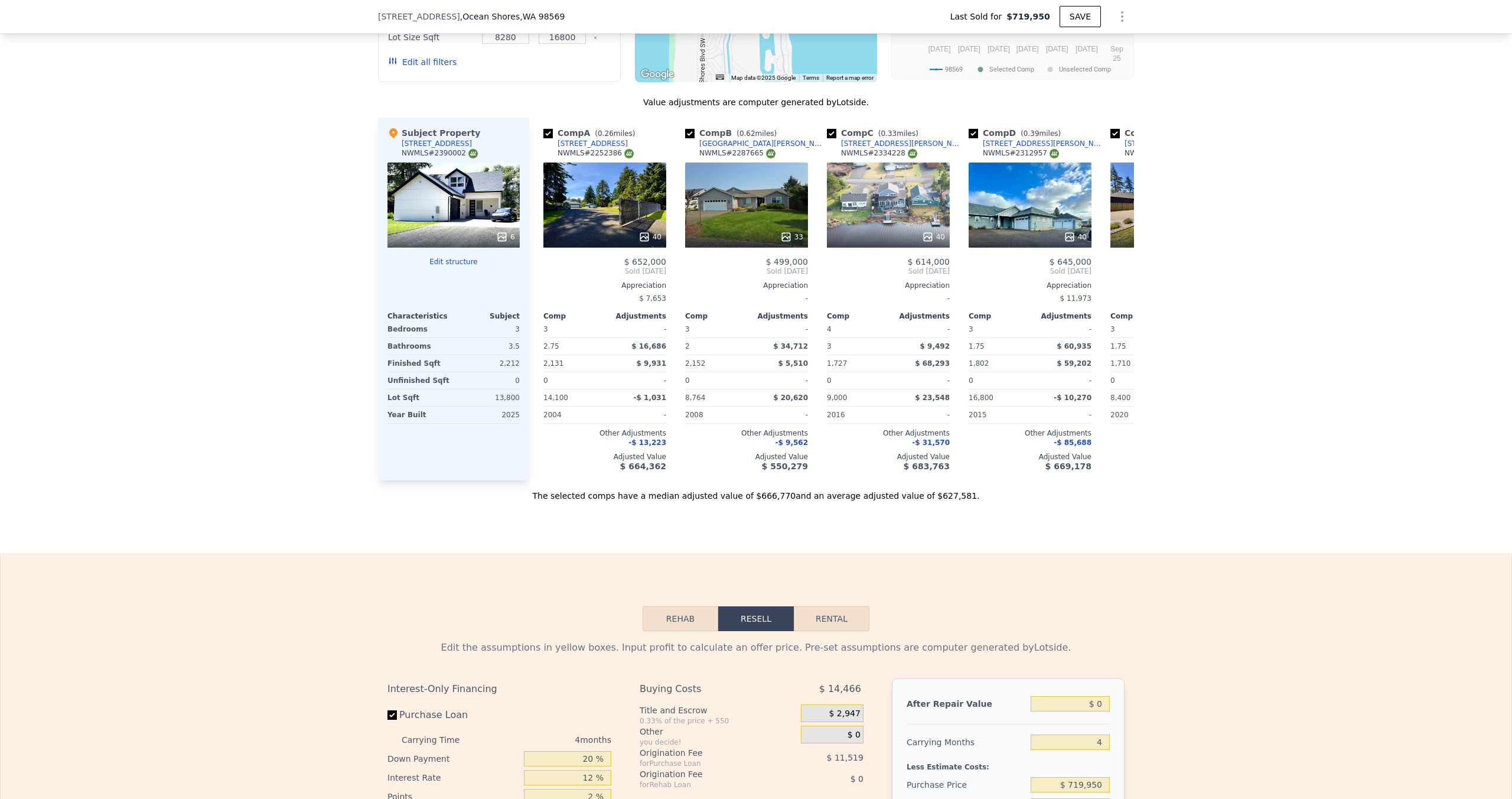
type input "$ 632,000"
type input "-$ 174,864"
